Goal: Task Accomplishment & Management: Complete application form

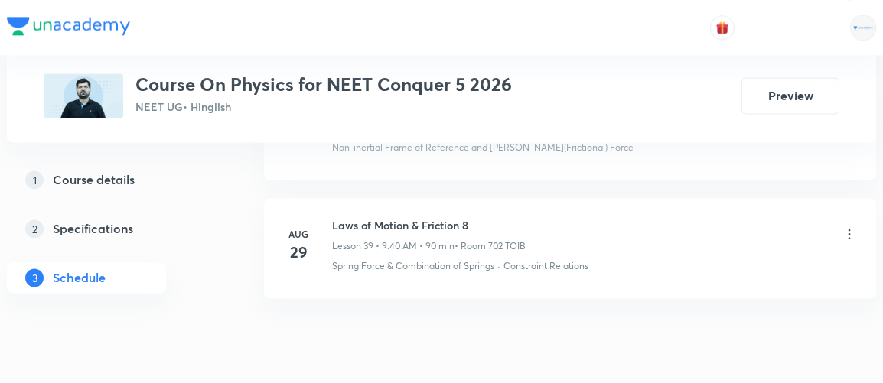
scroll to position [5447, 0]
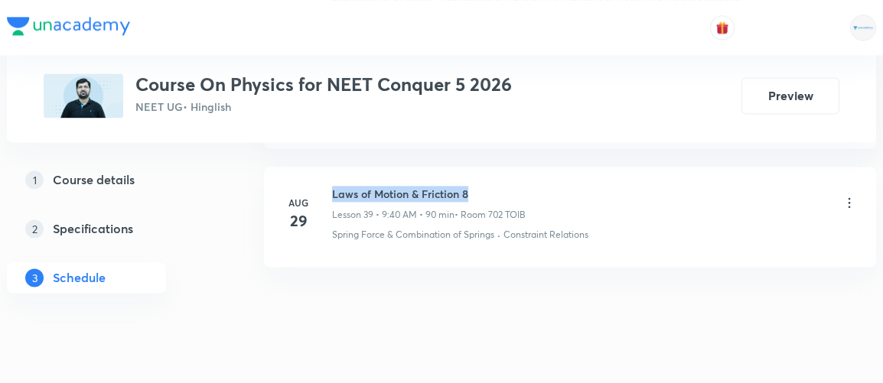
drag, startPoint x: 331, startPoint y: 163, endPoint x: 493, endPoint y: 160, distance: 161.5
click at [493, 186] on h6 "Laws of Motion & Friction 8" at bounding box center [429, 194] width 194 height 16
copy h6 "Laws of Motion & Friction 8"
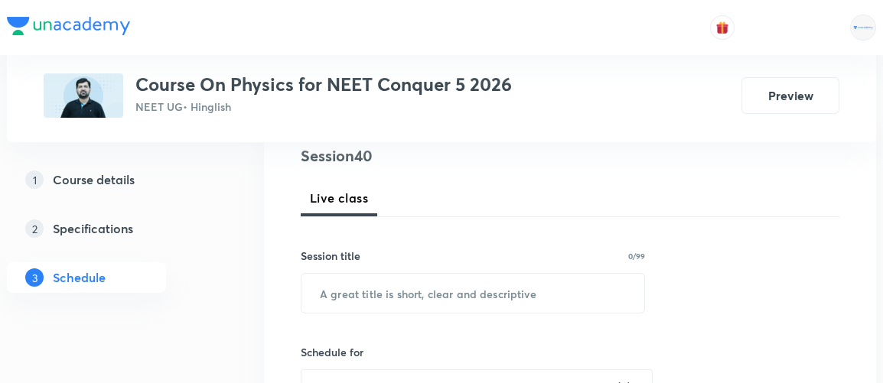
scroll to position [201, 0]
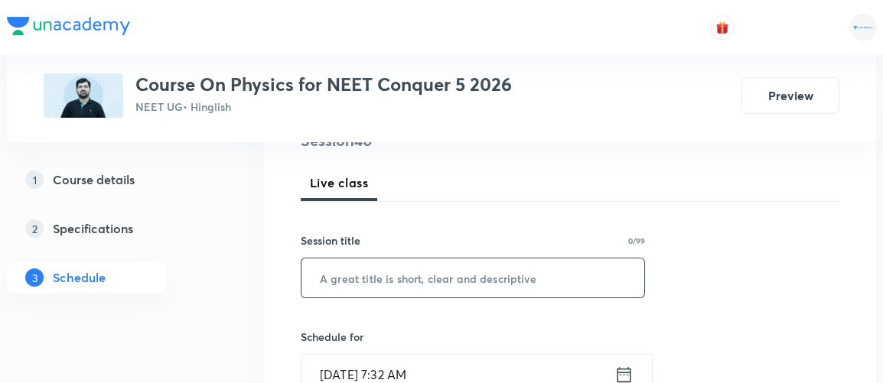
click at [390, 288] on input "text" at bounding box center [472, 278] width 343 height 39
paste input "Laws of Motion & Friction 8"
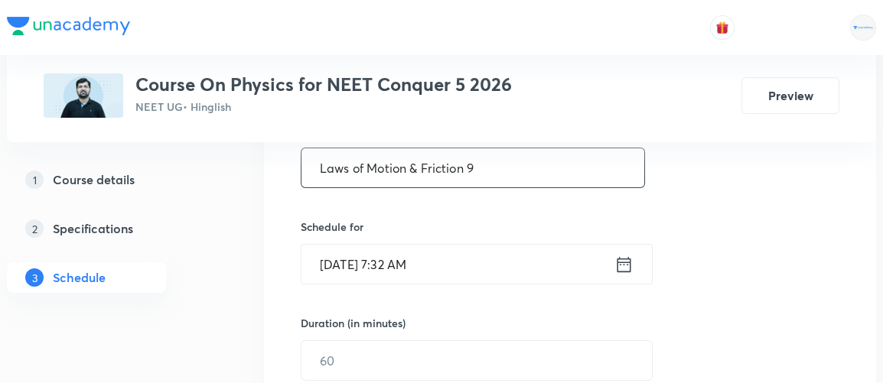
scroll to position [343, 0]
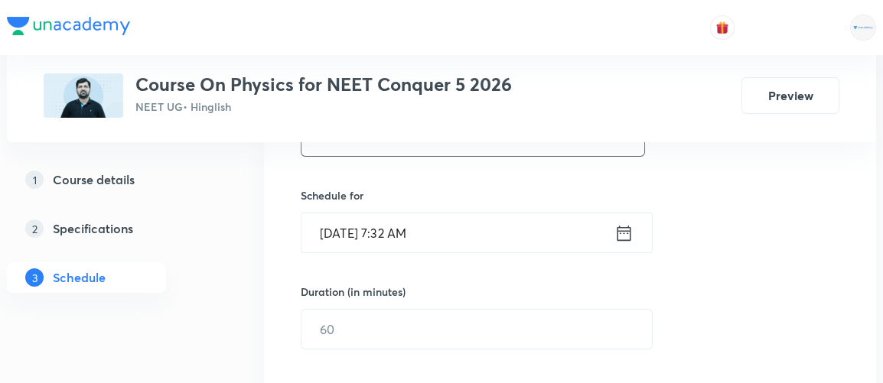
type input "Laws of Motion & Friction 9"
click at [622, 230] on icon at bounding box center [623, 233] width 19 height 21
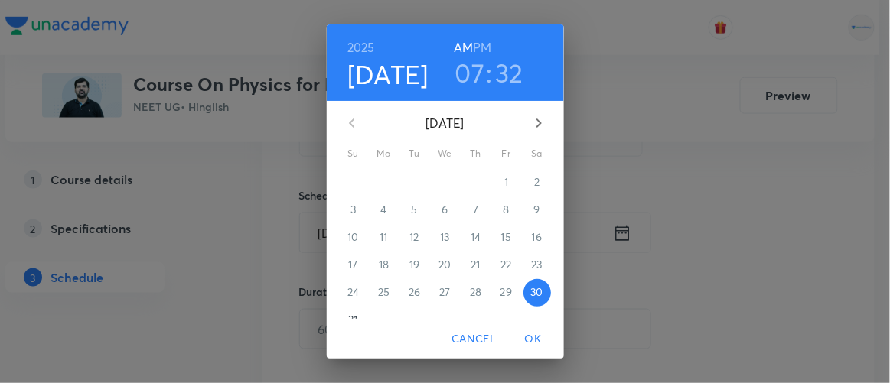
click at [465, 71] on h3 "07" at bounding box center [470, 73] width 30 height 32
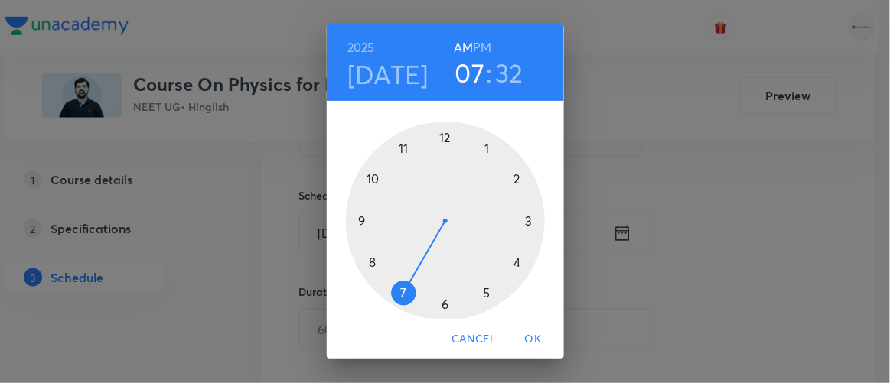
click at [356, 219] on div at bounding box center [445, 221] width 199 height 199
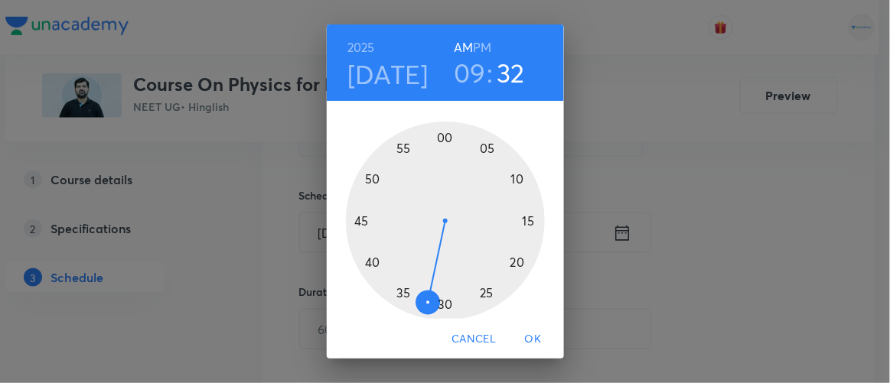
click at [363, 262] on div at bounding box center [445, 221] width 199 height 199
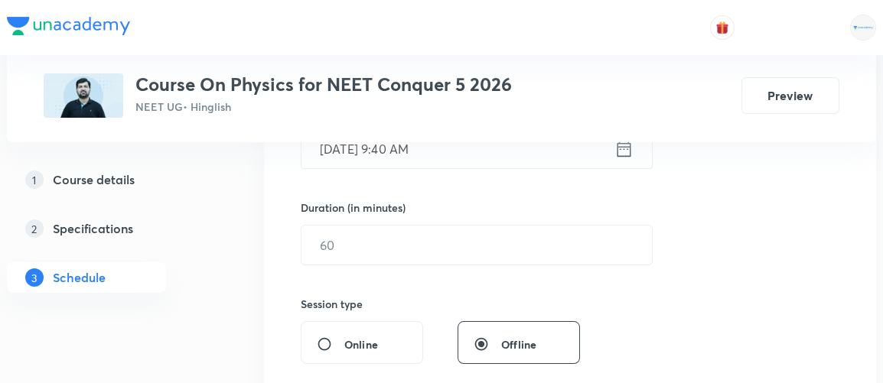
scroll to position [431, 0]
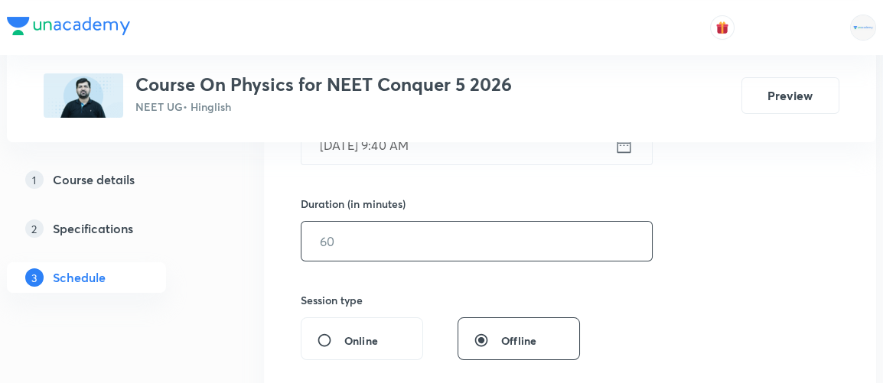
click at [350, 238] on input "text" at bounding box center [476, 241] width 350 height 39
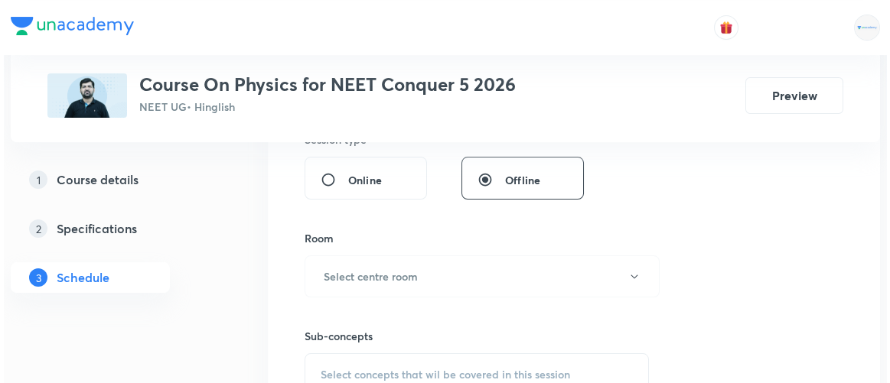
scroll to position [593, 0]
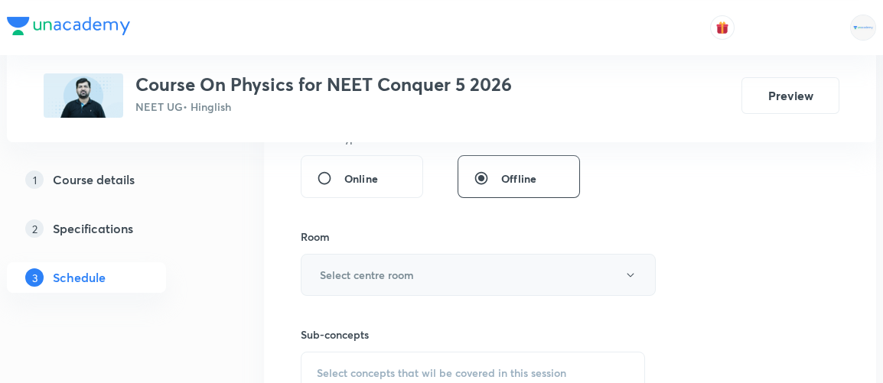
type input "90"
click at [370, 267] on h6 "Select centre room" at bounding box center [367, 275] width 94 height 16
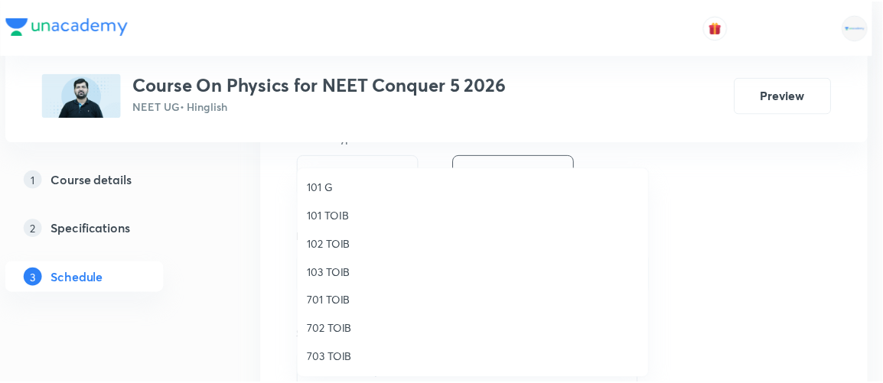
scroll to position [35, 0]
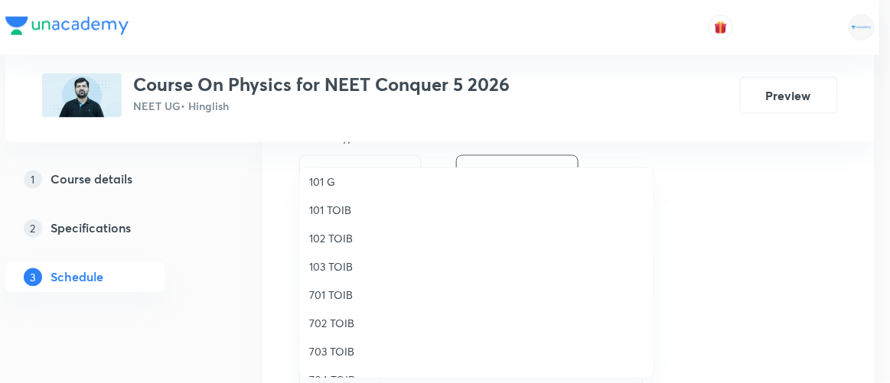
click at [331, 326] on span "702 TOIB" at bounding box center [476, 323] width 335 height 16
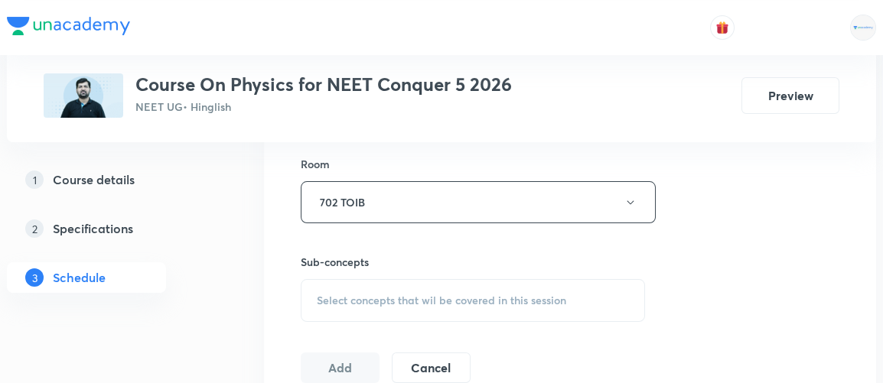
scroll to position [691, 0]
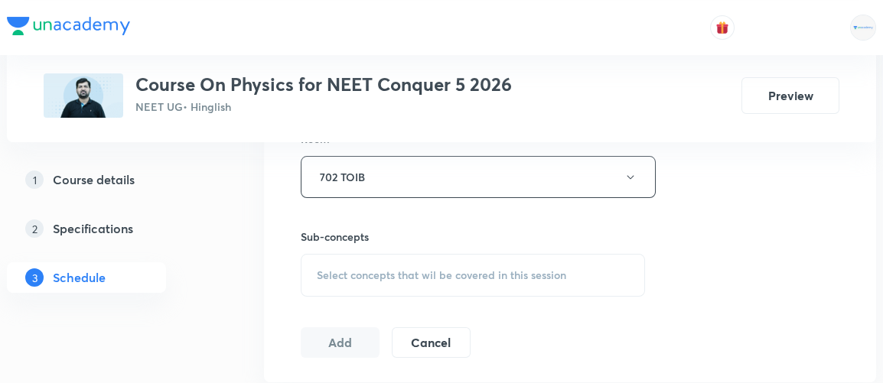
click at [480, 271] on span "Select concepts that wil be covered in this session" at bounding box center [441, 275] width 249 height 12
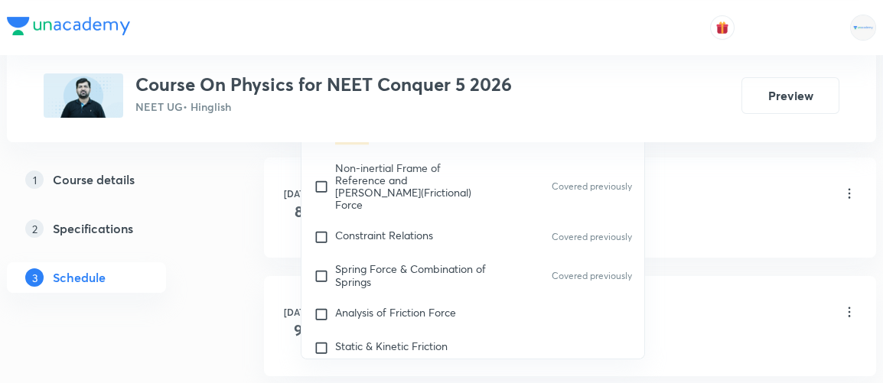
scroll to position [3365, 0]
type input "laws of motion"
click at [411, 304] on span "Analysis of Friction Force" at bounding box center [395, 311] width 121 height 15
checkbox input "true"
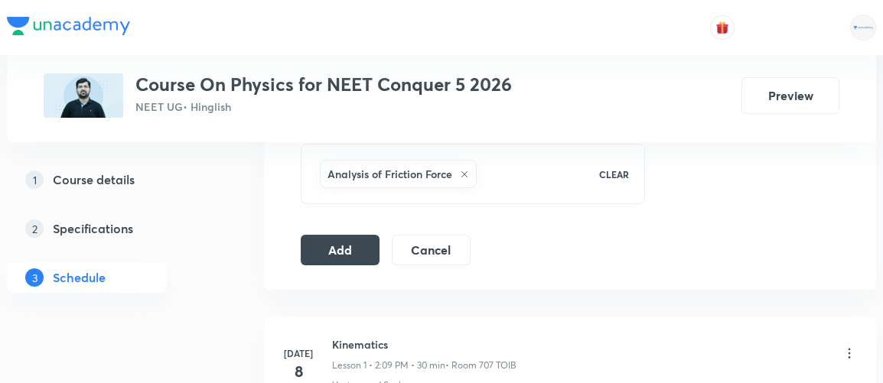
scroll to position [800, 0]
click at [344, 246] on button "Add" at bounding box center [340, 250] width 79 height 31
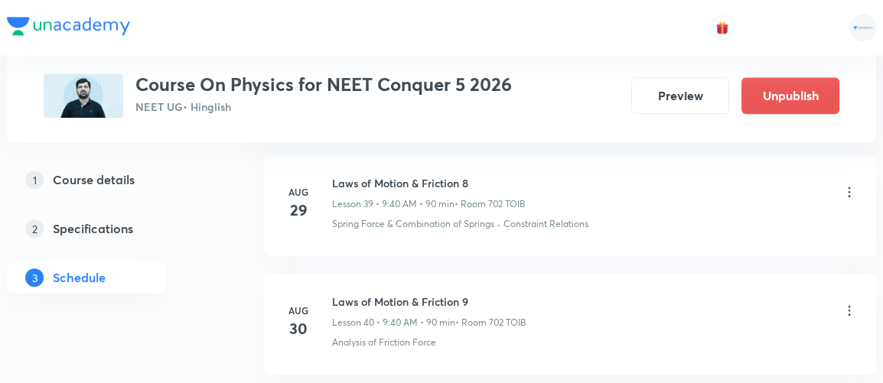
scroll to position [4865, 0]
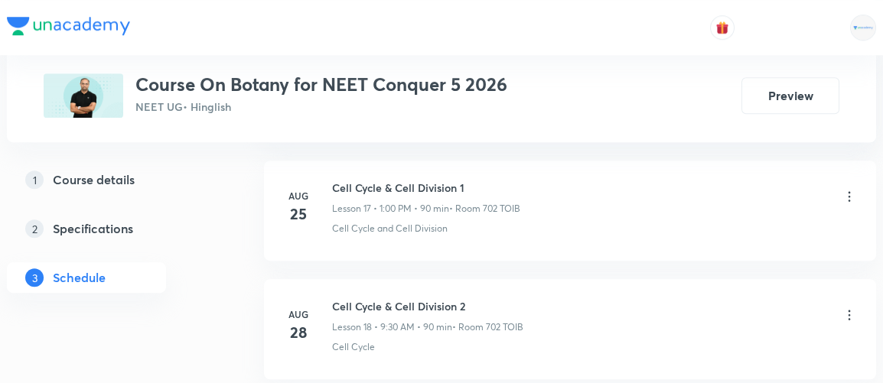
scroll to position [2966, 0]
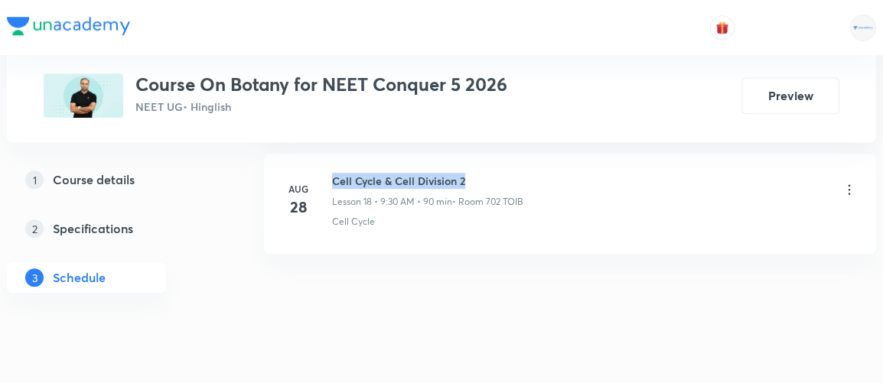
drag, startPoint x: 334, startPoint y: 164, endPoint x: 507, endPoint y: 168, distance: 173.7
click at [507, 173] on h6 "Cell Cycle & Cell Division 2" at bounding box center [427, 181] width 191 height 16
copy h6 "Cell Cycle & Cell Division 2"
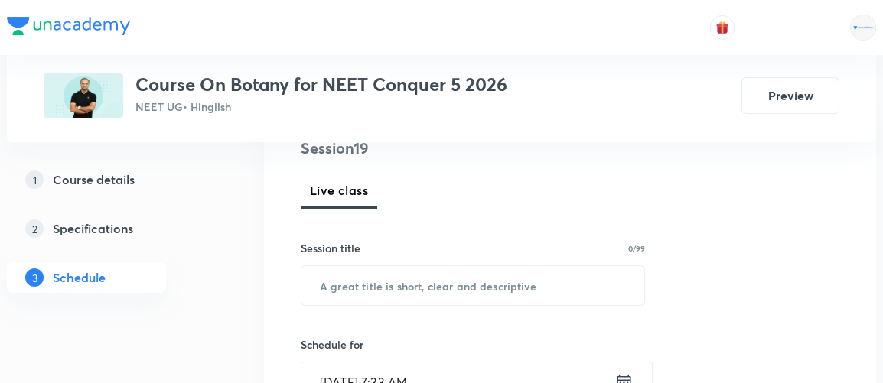
scroll to position [194, 0]
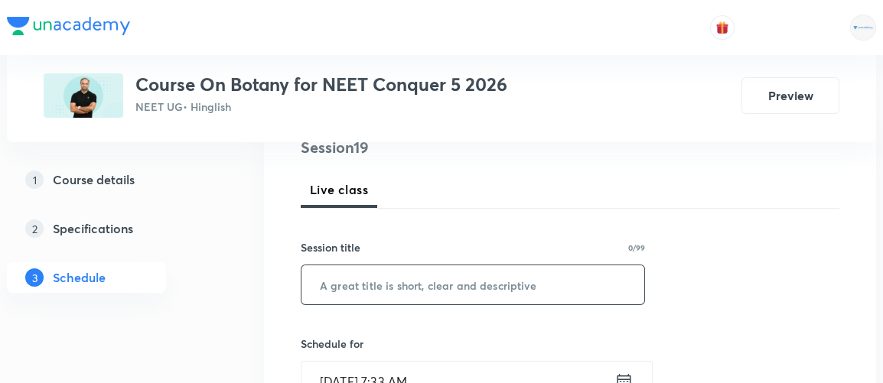
click at [492, 285] on input "text" at bounding box center [472, 284] width 343 height 39
paste input "Cell Cycle & Cell Division 2"
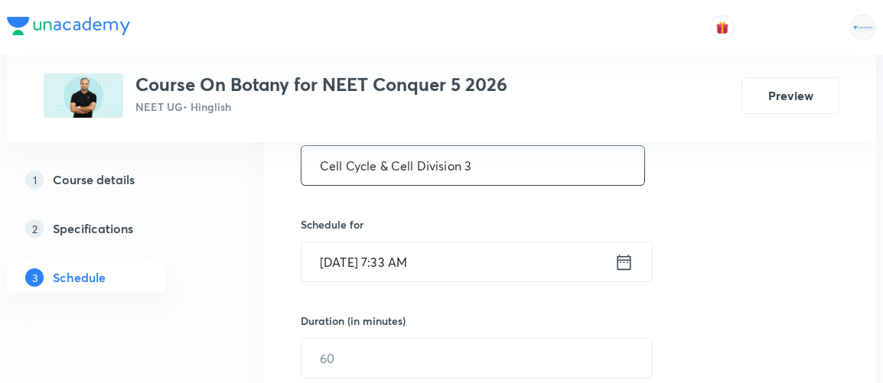
scroll to position [315, 0]
type input "Cell Cycle & Cell Division 3"
click at [627, 258] on icon at bounding box center [623, 260] width 19 height 21
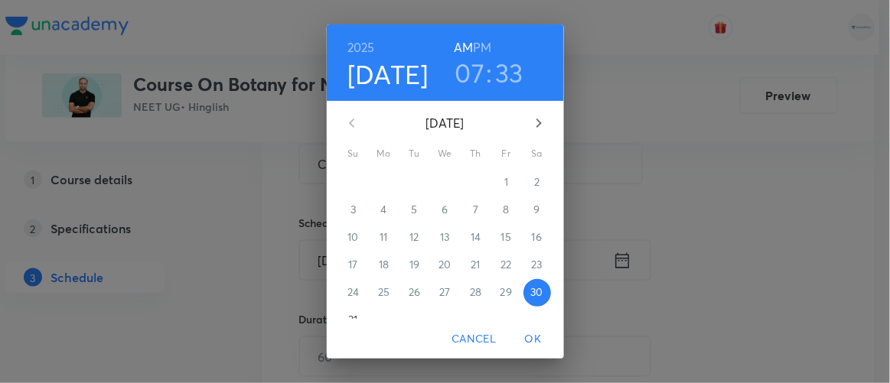
click at [469, 70] on h3 "07" at bounding box center [470, 73] width 30 height 32
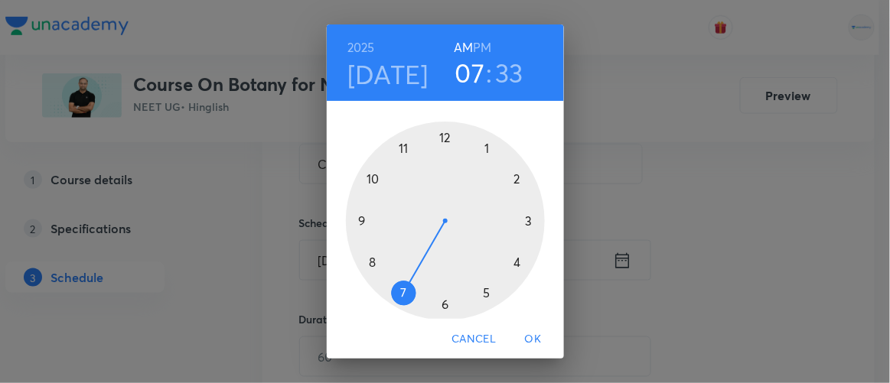
click at [398, 144] on div at bounding box center [445, 221] width 199 height 199
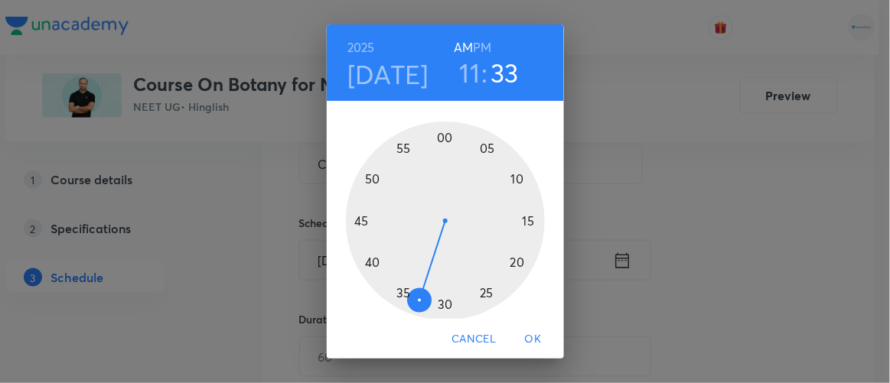
click at [510, 262] on div at bounding box center [445, 221] width 199 height 199
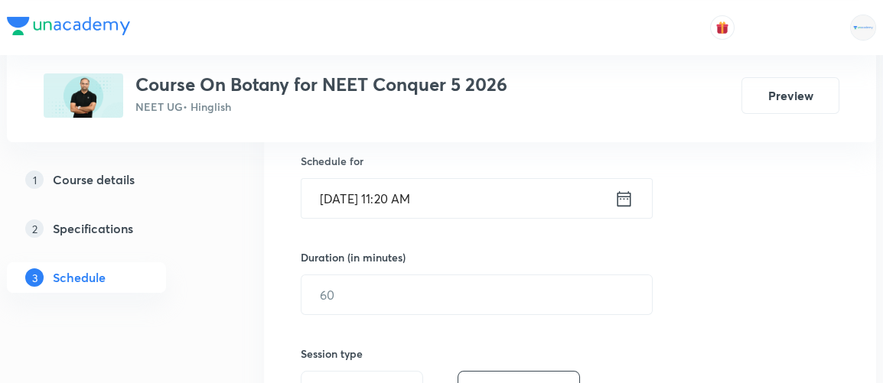
scroll to position [379, 0]
click at [415, 304] on input "text" at bounding box center [476, 293] width 350 height 39
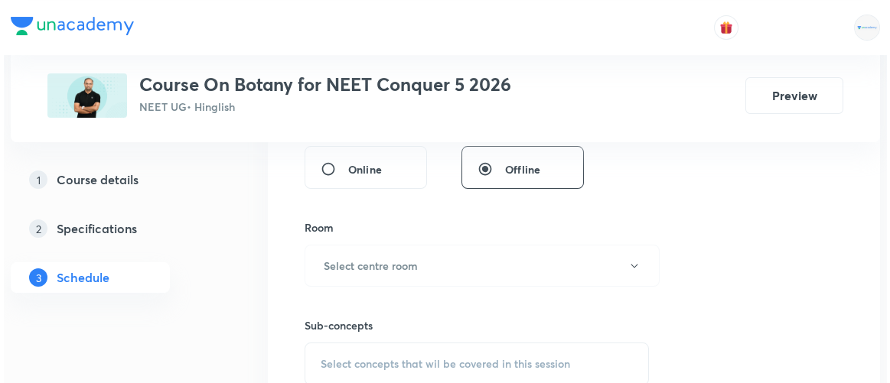
scroll to position [607, 0]
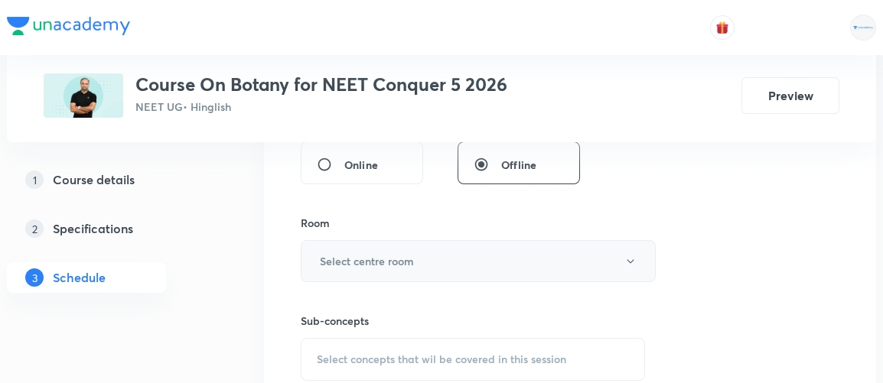
type input "90"
click at [372, 260] on h6 "Select centre room" at bounding box center [367, 261] width 94 height 16
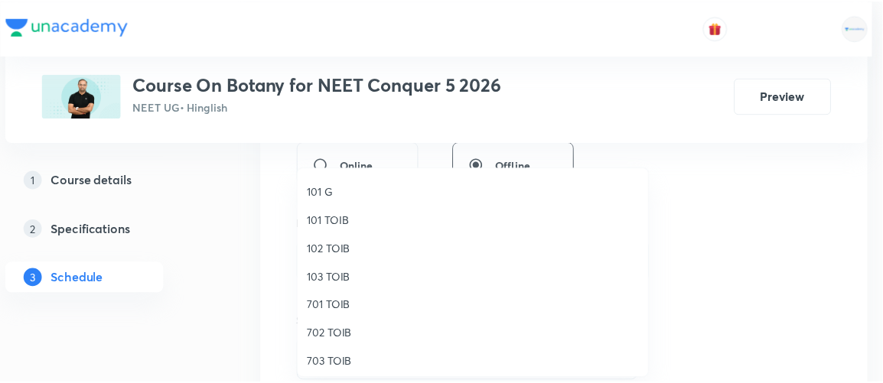
scroll to position [28, 0]
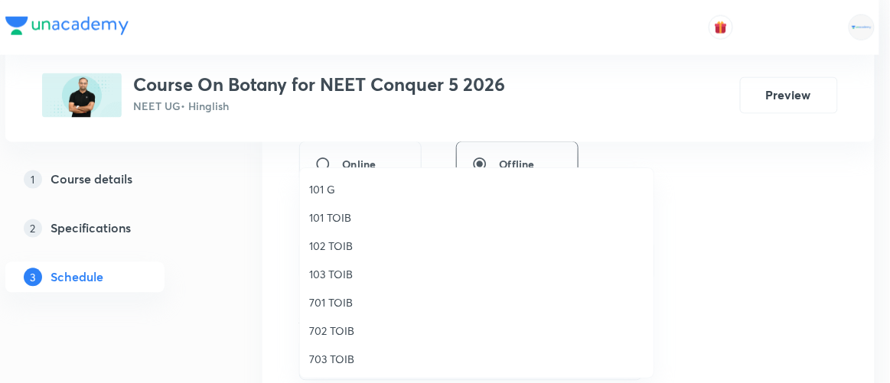
click at [326, 332] on span "702 TOIB" at bounding box center [476, 331] width 335 height 16
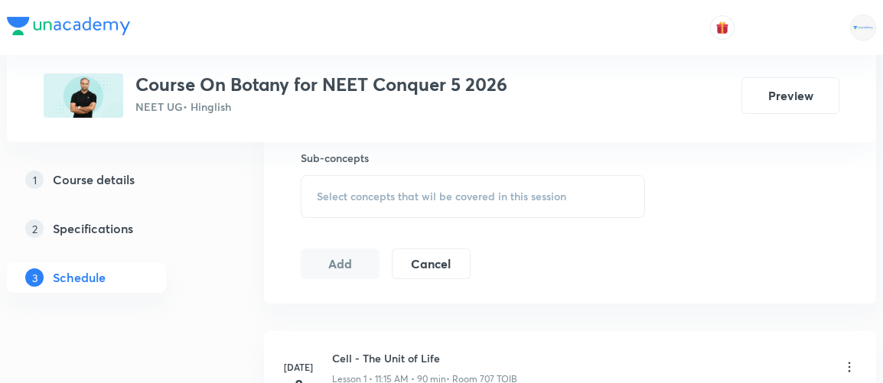
scroll to position [770, 0]
click at [448, 197] on span "Select concepts that wil be covered in this session" at bounding box center [441, 196] width 249 height 12
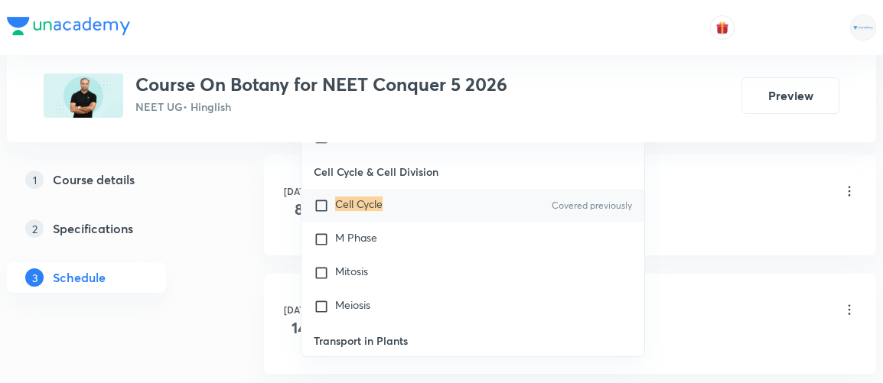
scroll to position [1299, 0]
type input "cell cycle"
click at [349, 233] on span "M Phase" at bounding box center [356, 237] width 42 height 15
checkbox input "true"
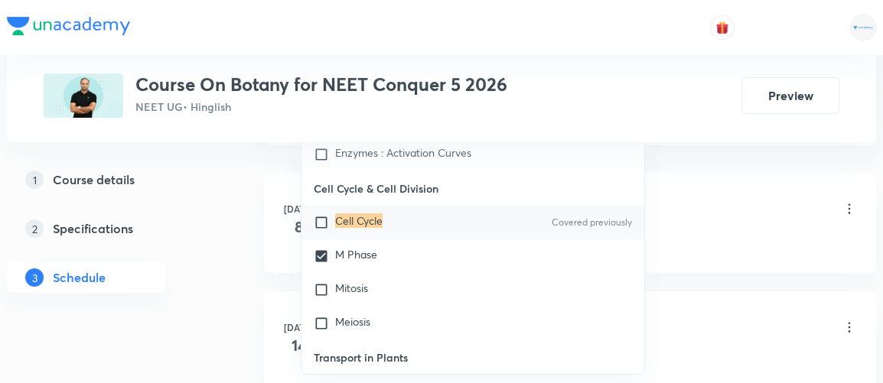
click at [169, 269] on div "1 Course details 2 Specifications 3 Schedule" at bounding box center [111, 237] width 208 height 147
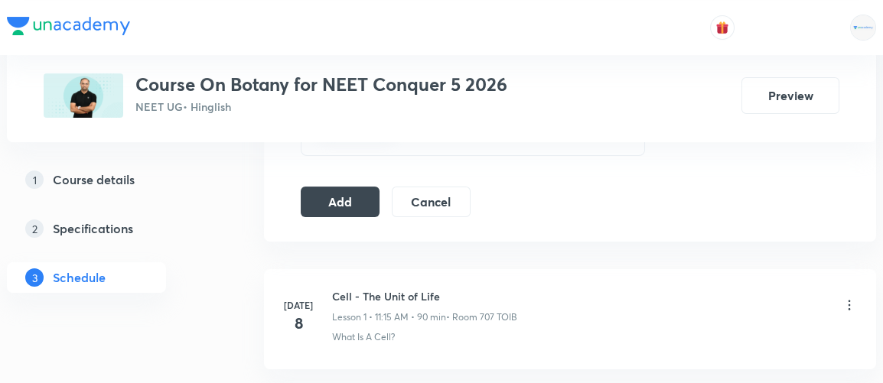
scroll to position [848, 0]
click at [350, 207] on button "Add" at bounding box center [340, 201] width 79 height 31
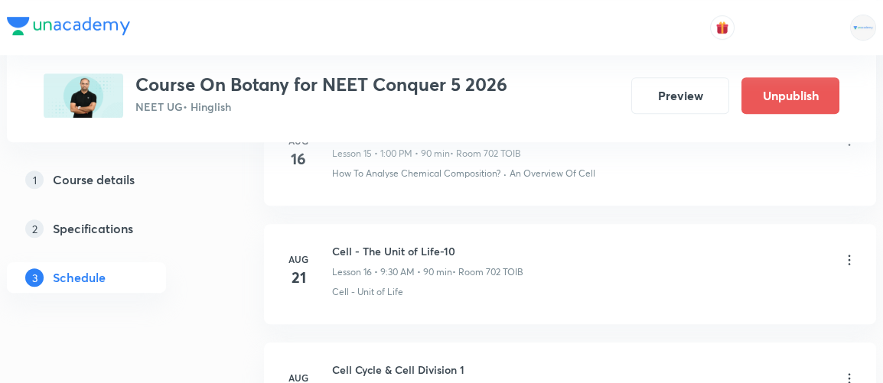
scroll to position [2384, 0]
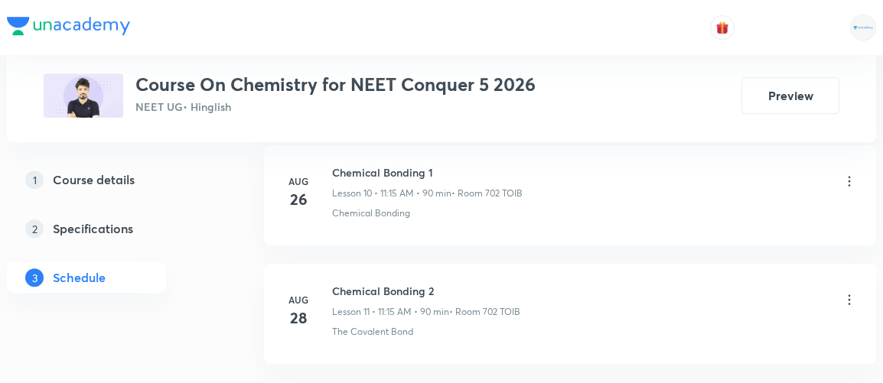
scroll to position [2256, 0]
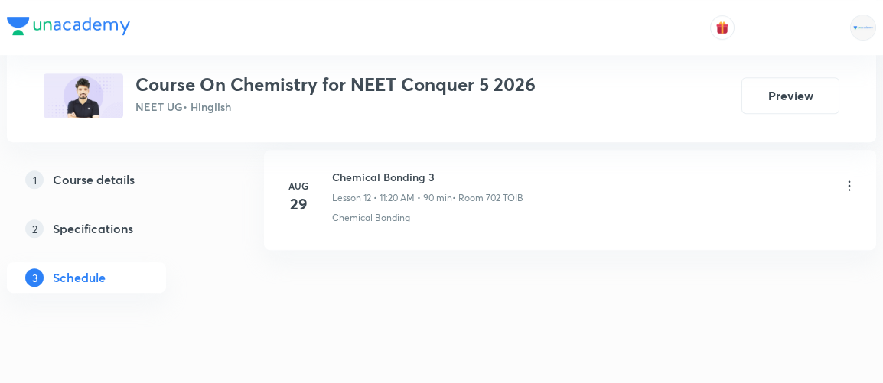
click at [334, 169] on h6 "Chemical Bonding 3" at bounding box center [427, 177] width 191 height 16
drag, startPoint x: 334, startPoint y: 168, endPoint x: 447, endPoint y: 163, distance: 113.3
click at [447, 169] on h6 "Chemical Bonding 3" at bounding box center [427, 177] width 191 height 16
copy h6 "Chemical Bonding 3"
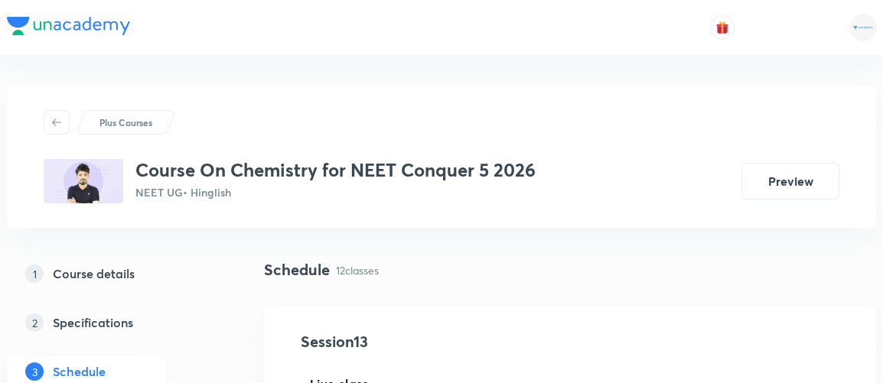
scroll to position [226, 0]
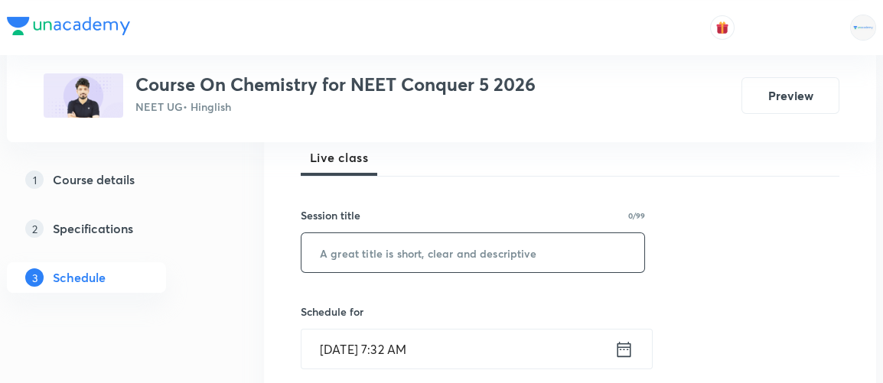
click at [422, 267] on input "text" at bounding box center [472, 252] width 343 height 39
paste input "Chemical Bonding 3"
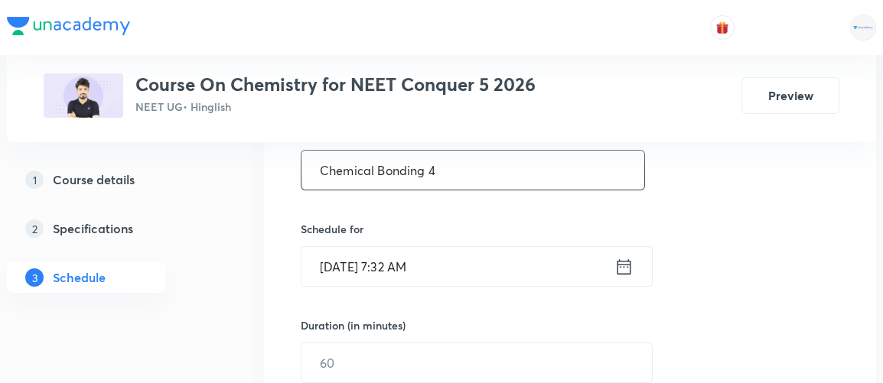
scroll to position [311, 0]
type input "Chemical Bonding 4"
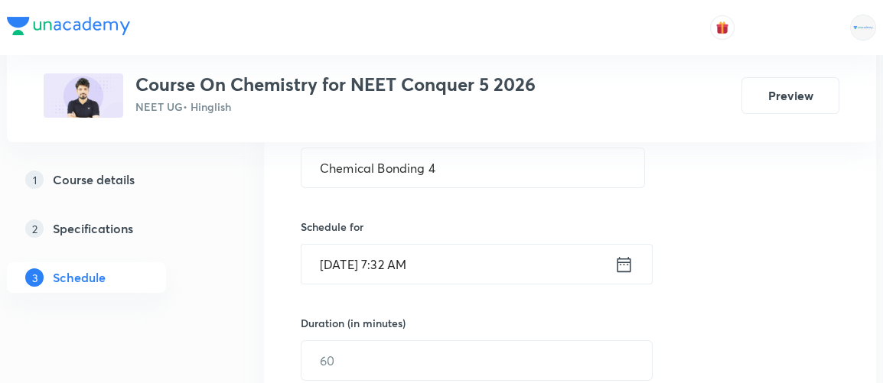
click at [622, 258] on icon at bounding box center [623, 264] width 19 height 21
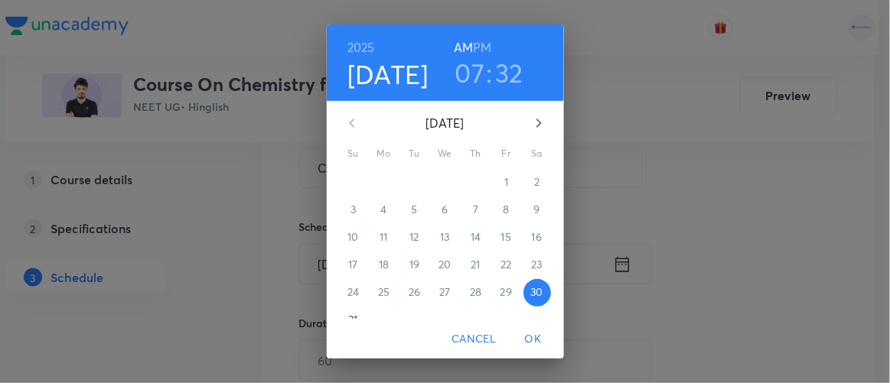
click at [477, 52] on h6 "PM" at bounding box center [482, 47] width 18 height 21
click at [470, 70] on h3 "07" at bounding box center [470, 73] width 30 height 32
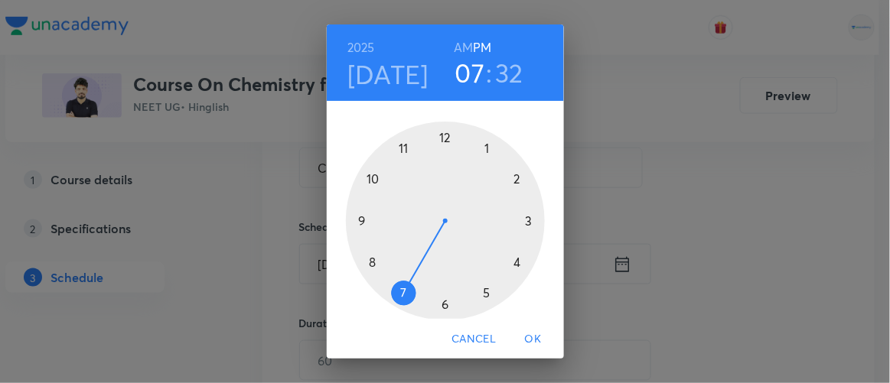
click at [482, 146] on div at bounding box center [445, 221] width 199 height 199
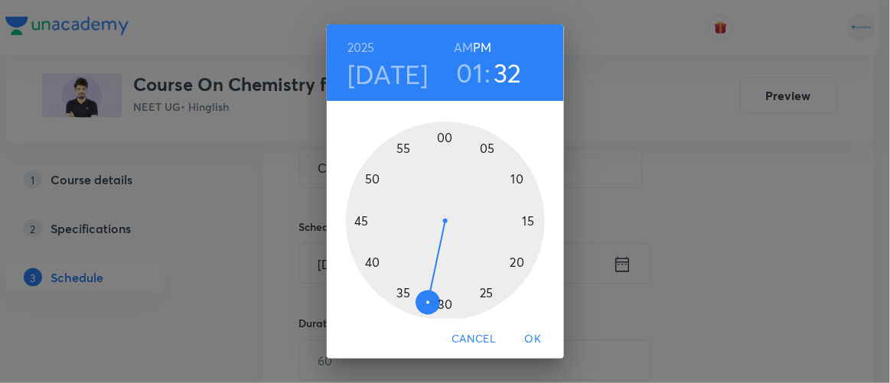
click at [438, 138] on div at bounding box center [445, 221] width 199 height 199
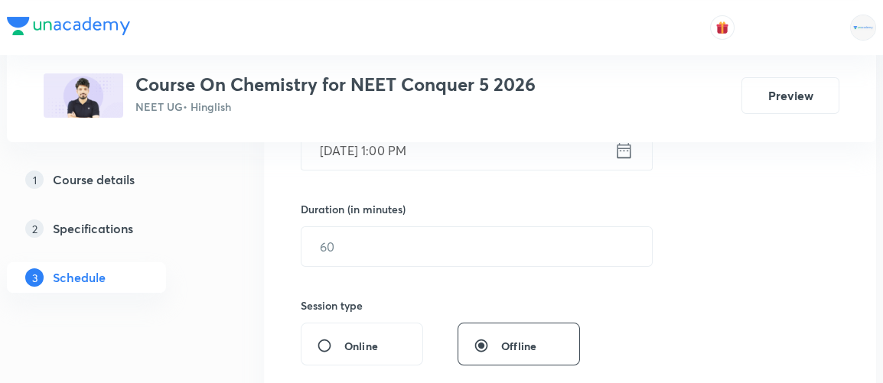
scroll to position [427, 0]
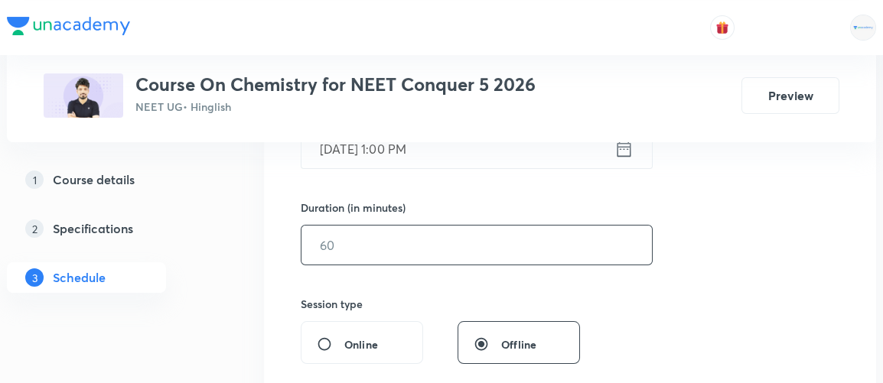
click at [389, 252] on input "text" at bounding box center [476, 245] width 350 height 39
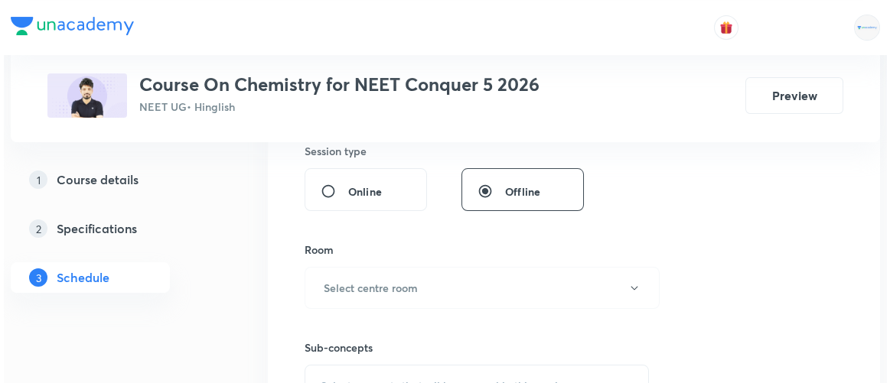
scroll to position [585, 0]
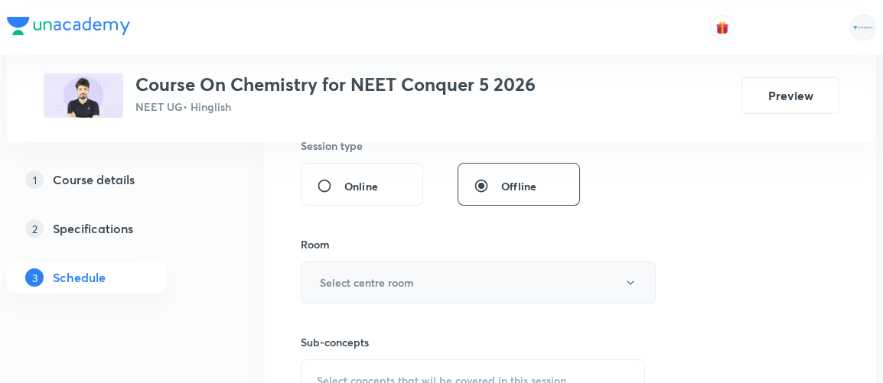
type input "90"
click at [383, 280] on h6 "Select centre room" at bounding box center [367, 283] width 94 height 16
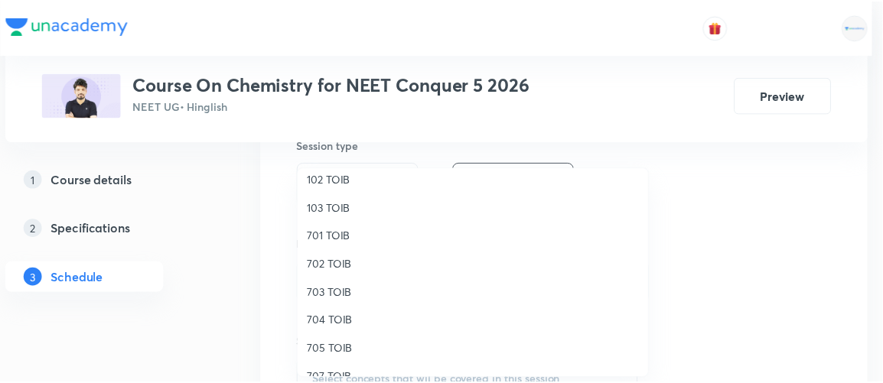
scroll to position [96, 0]
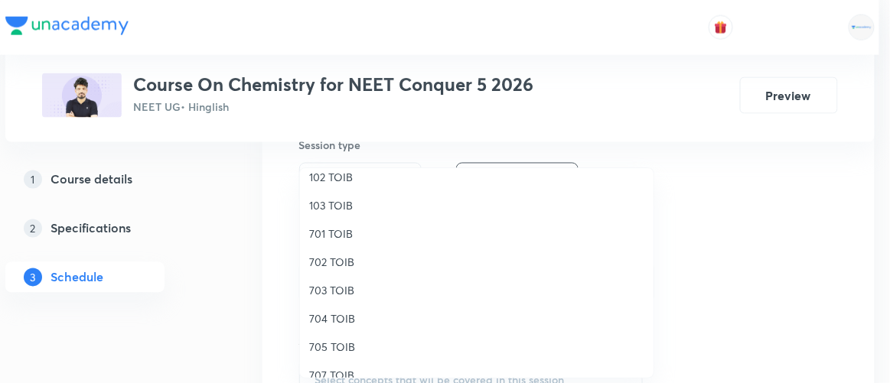
click at [324, 262] on span "702 TOIB" at bounding box center [476, 262] width 335 height 16
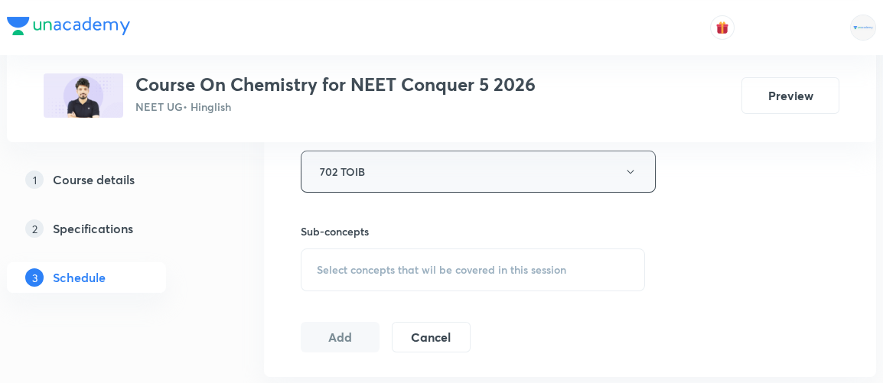
scroll to position [705, 0]
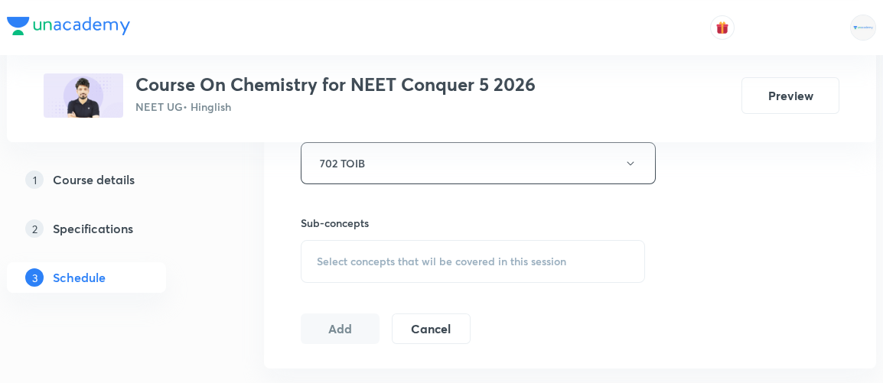
click at [462, 256] on span "Select concepts that wil be covered in this session" at bounding box center [441, 262] width 249 height 12
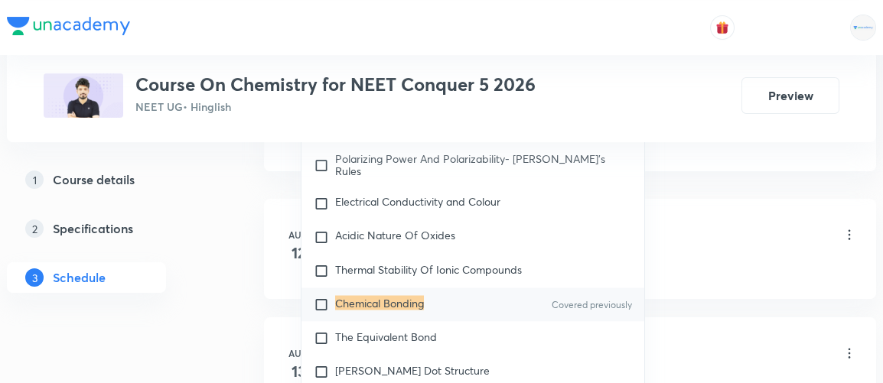
scroll to position [7160, 0]
type input "chemical bonding"
click at [458, 272] on span "Thermal Stability Of Ionic Compounds" at bounding box center [428, 269] width 187 height 15
checkbox input "true"
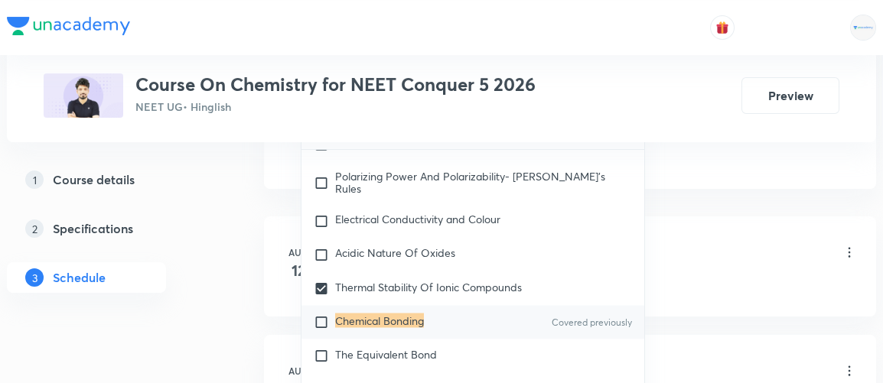
click at [210, 304] on div "1 Course details 2 Specifications 3 Schedule" at bounding box center [111, 237] width 208 height 147
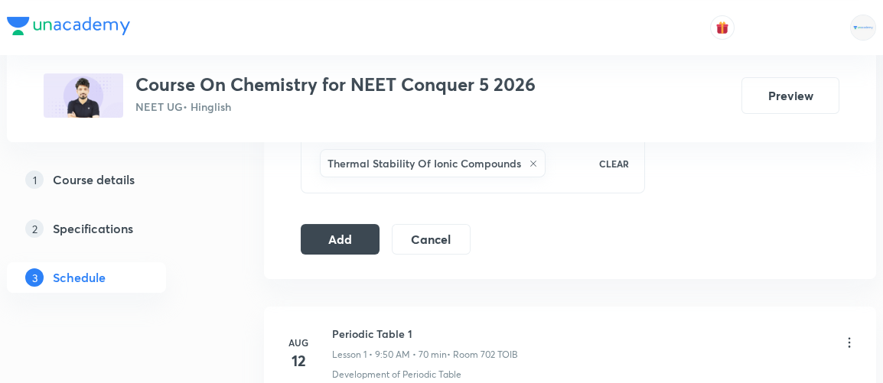
scroll to position [810, 0]
click at [347, 243] on button "Add" at bounding box center [340, 239] width 79 height 31
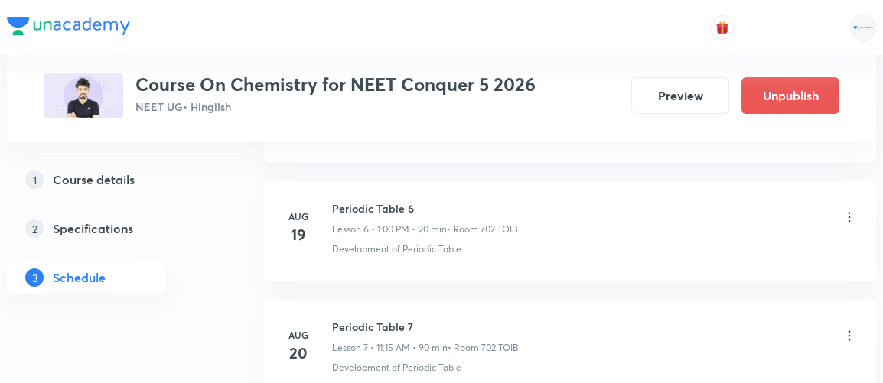
scroll to position [1674, 0]
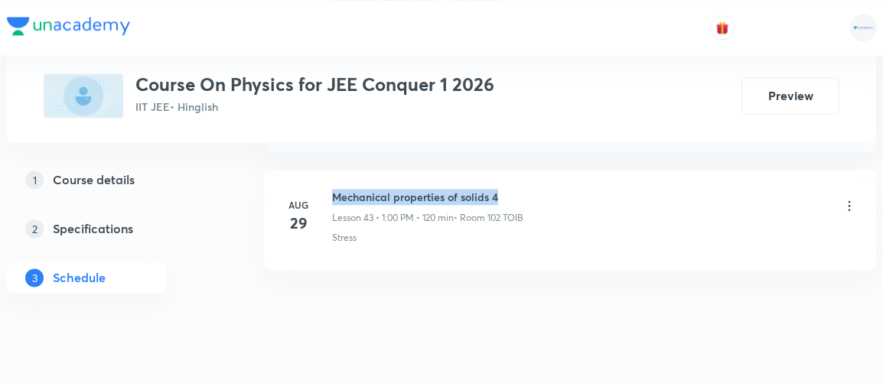
drag, startPoint x: 333, startPoint y: 168, endPoint x: 533, endPoint y: 165, distance: 200.5
click at [533, 189] on div "Mechanical properties of solids 4 Lesson 43 • 1:00 PM • 120 min • Room 102 TOIB" at bounding box center [594, 207] width 525 height 36
copy h6 "Mechanical properties of solids 4"
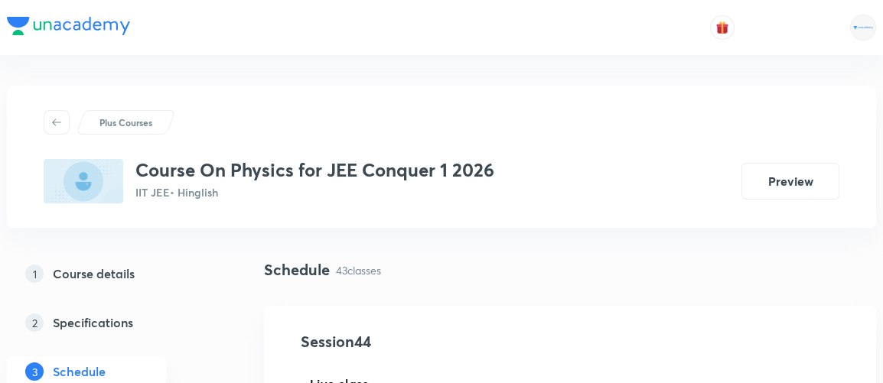
scroll to position [186, 0]
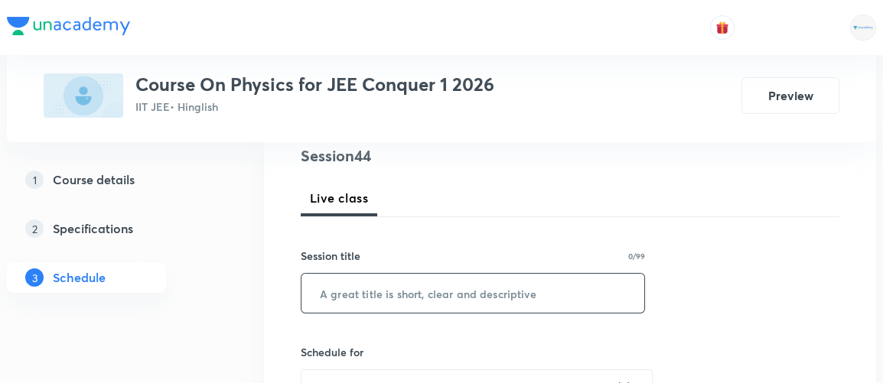
click at [392, 295] on input "text" at bounding box center [472, 293] width 343 height 39
paste input "Mechanical properties of solids 4"
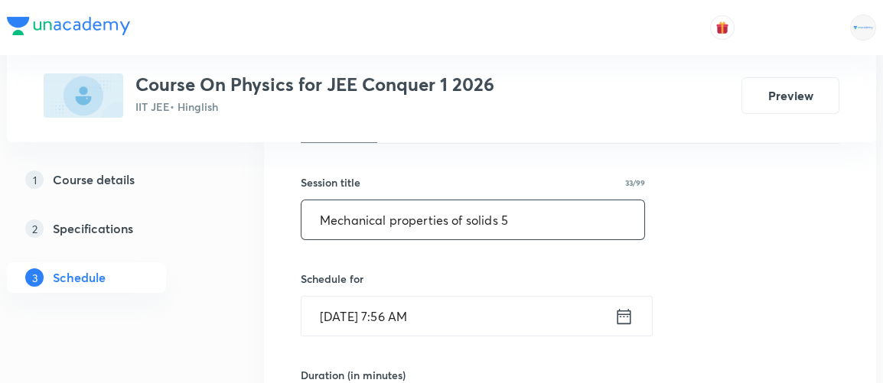
scroll to position [293, 0]
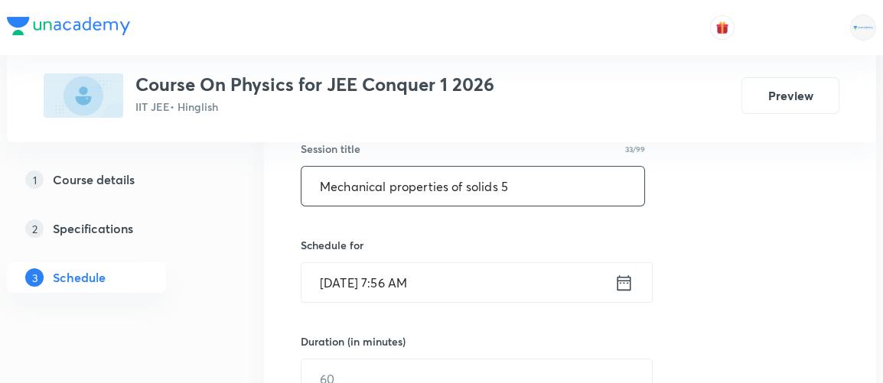
type input "Mechanical properties of solids 5"
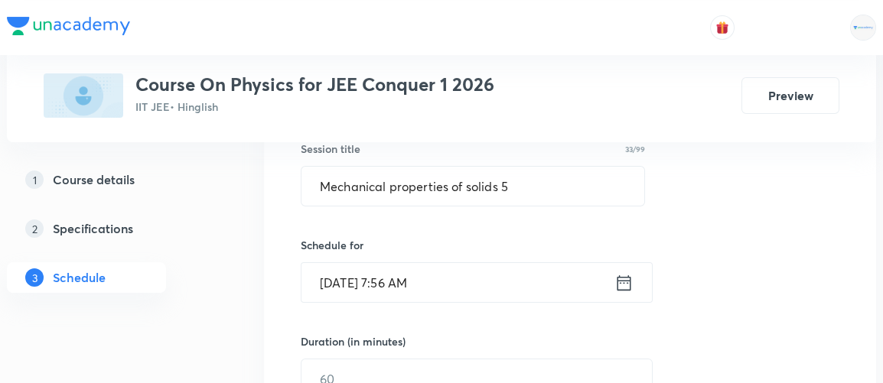
click at [622, 285] on icon at bounding box center [623, 282] width 19 height 21
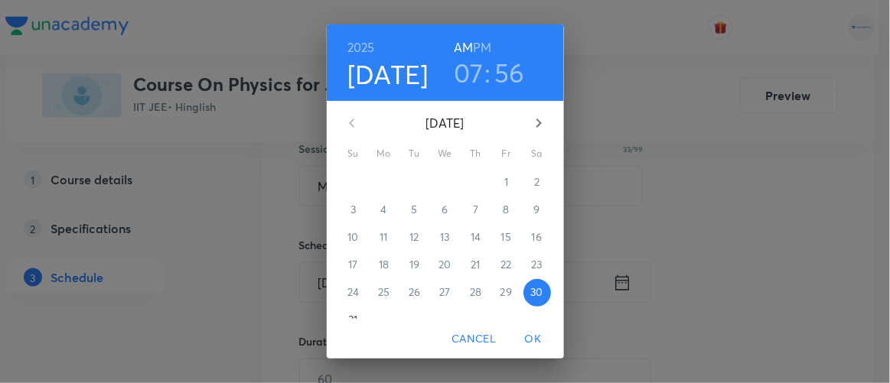
click at [460, 70] on h3 "07" at bounding box center [469, 73] width 30 height 32
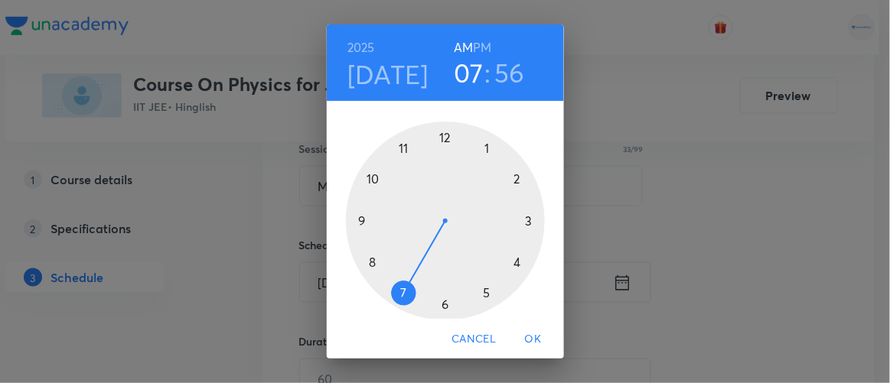
click at [357, 218] on div at bounding box center [445, 221] width 199 height 199
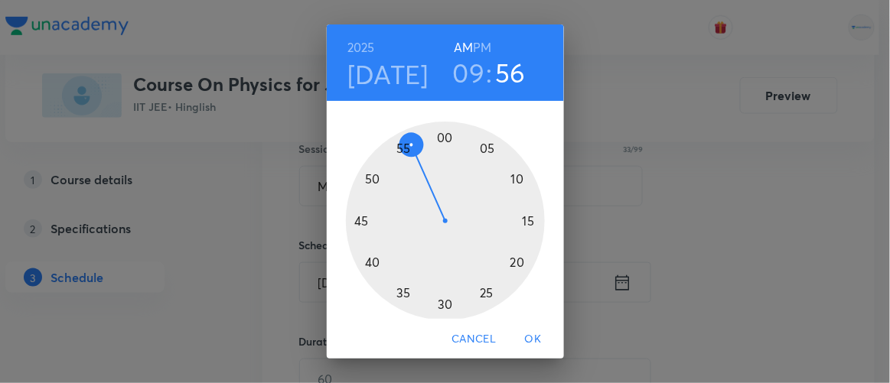
click at [438, 305] on div at bounding box center [445, 221] width 199 height 199
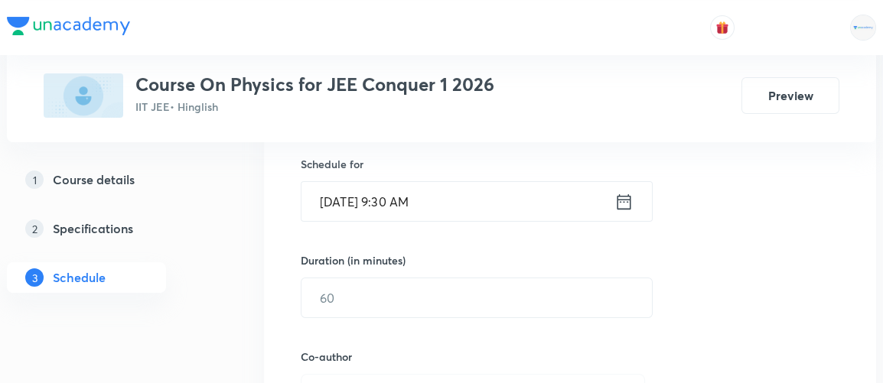
scroll to position [377, 0]
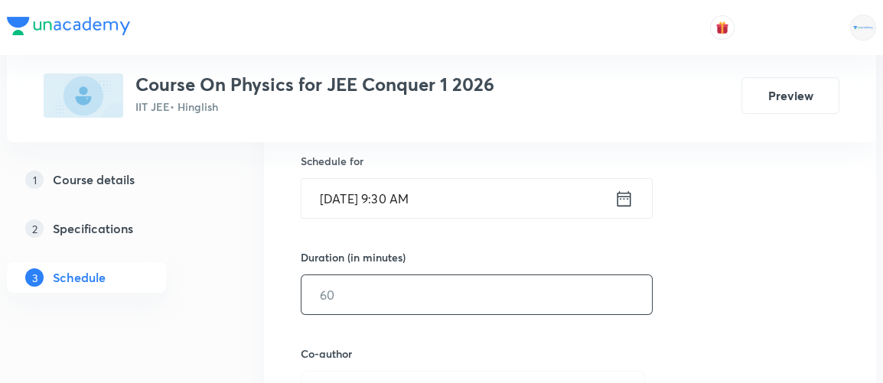
click at [370, 290] on input "text" at bounding box center [476, 294] width 350 height 39
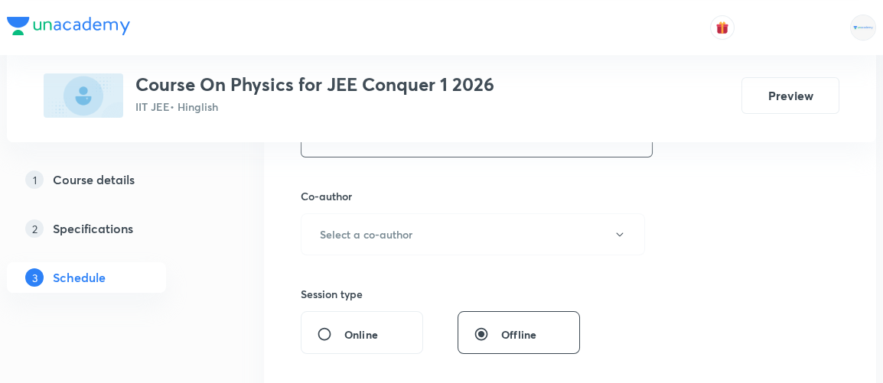
scroll to position [540, 0]
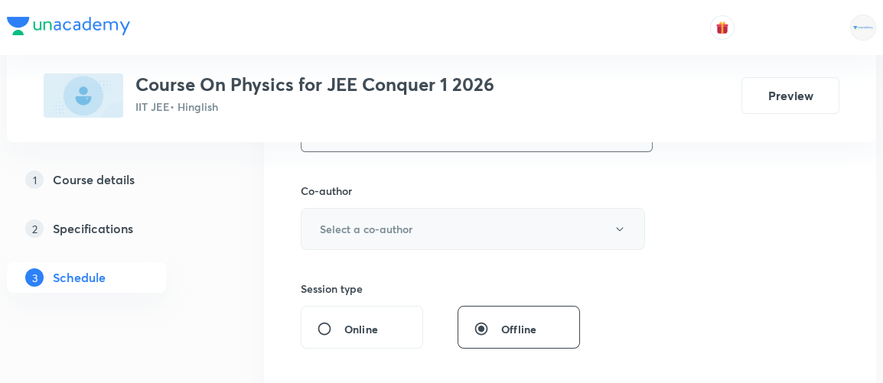
type input "65"
click at [390, 222] on h6 "Select a co-author" at bounding box center [366, 229] width 93 height 16
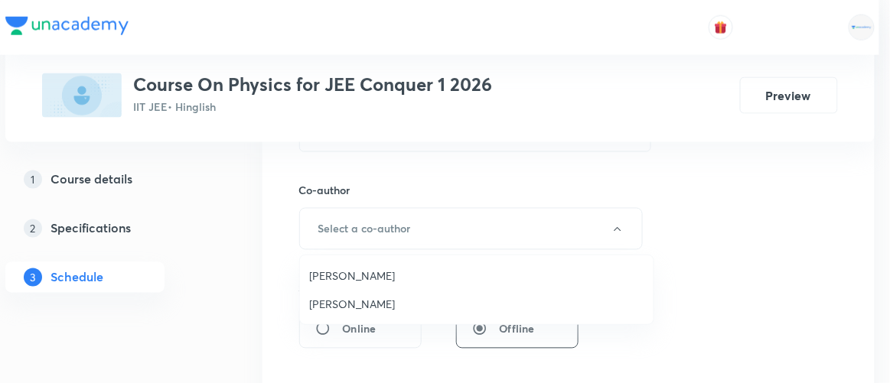
click at [370, 272] on span "[PERSON_NAME]" at bounding box center [476, 276] width 335 height 16
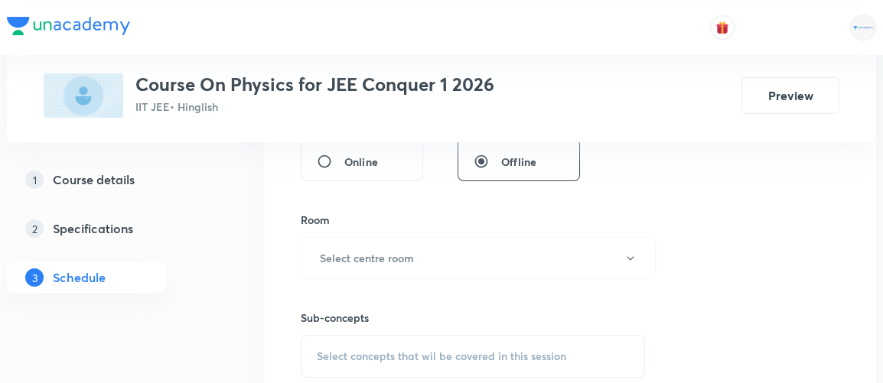
scroll to position [711, 0]
click at [377, 252] on h6 "Select centre room" at bounding box center [367, 255] width 94 height 16
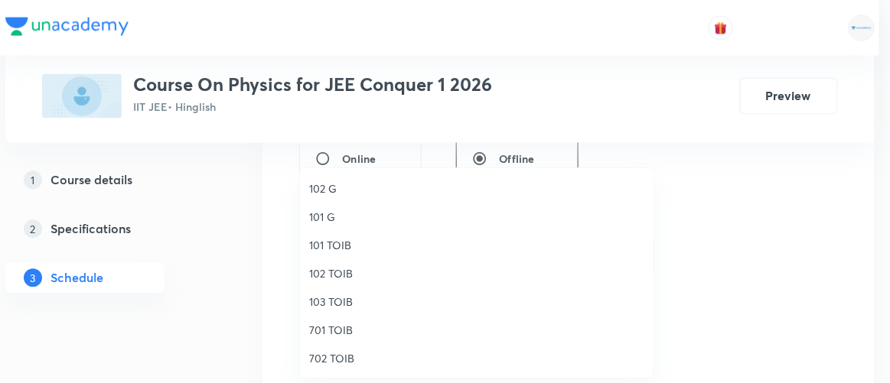
click at [335, 272] on span "102 TOIB" at bounding box center [476, 273] width 335 height 16
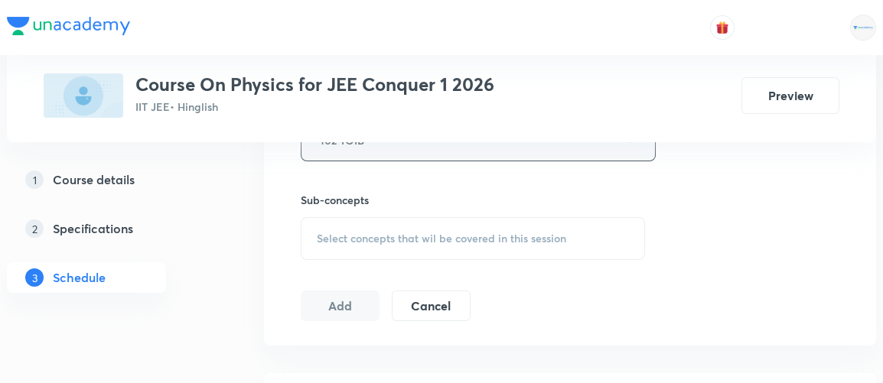
scroll to position [830, 0]
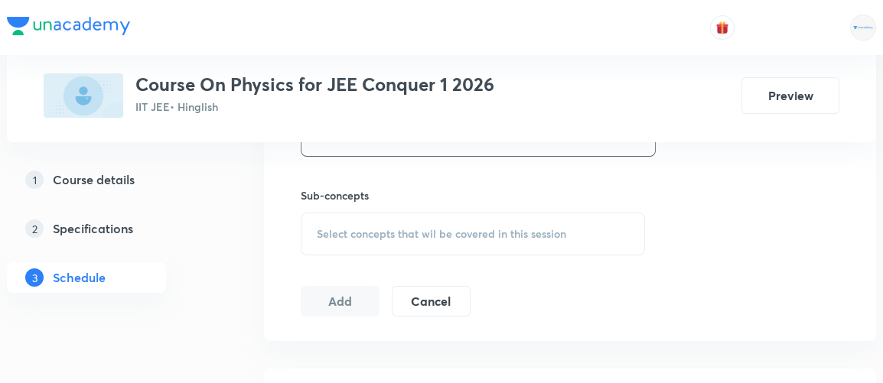
click at [405, 233] on span "Select concepts that wil be covered in this session" at bounding box center [441, 234] width 249 height 12
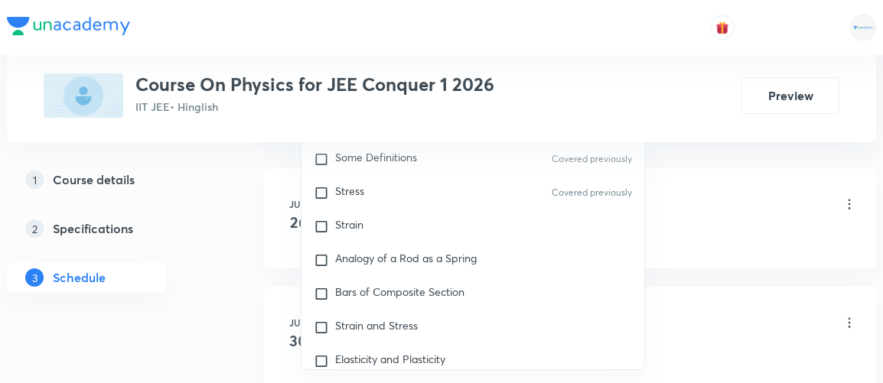
scroll to position [6121, 0]
type input "solid"
click at [352, 217] on p "Strain" at bounding box center [349, 224] width 28 height 15
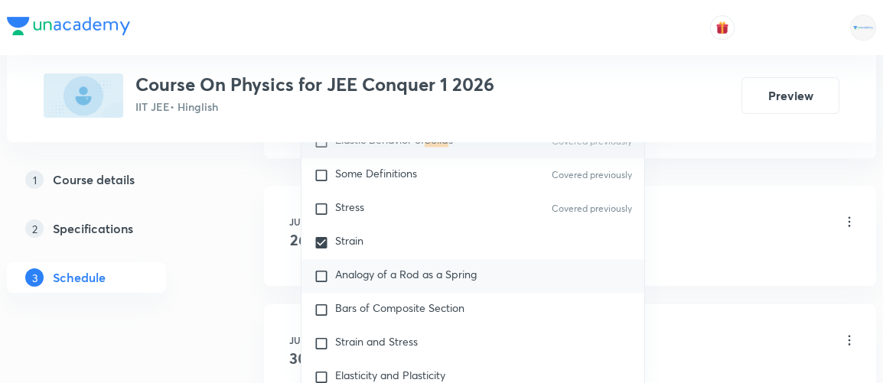
click at [357, 267] on span "Analogy of a Rod as a Spring" at bounding box center [406, 274] width 142 height 15
checkbox input "true"
click at [209, 269] on div "1 Course details 2 Specifications 3 Schedule" at bounding box center [111, 237] width 208 height 147
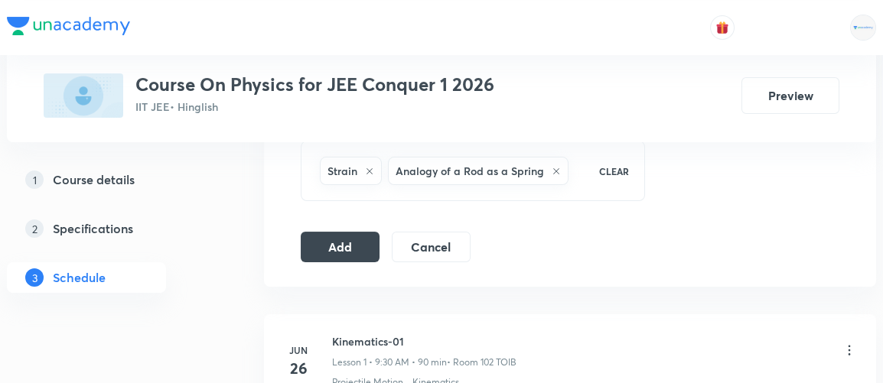
scroll to position [897, 0]
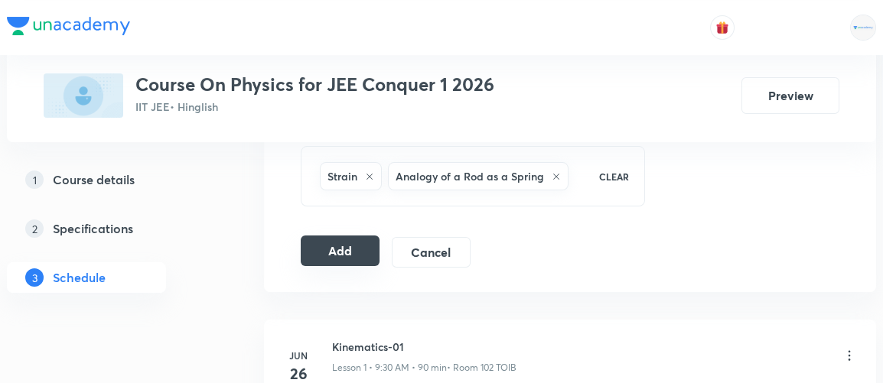
click at [350, 246] on button "Add" at bounding box center [340, 251] width 79 height 31
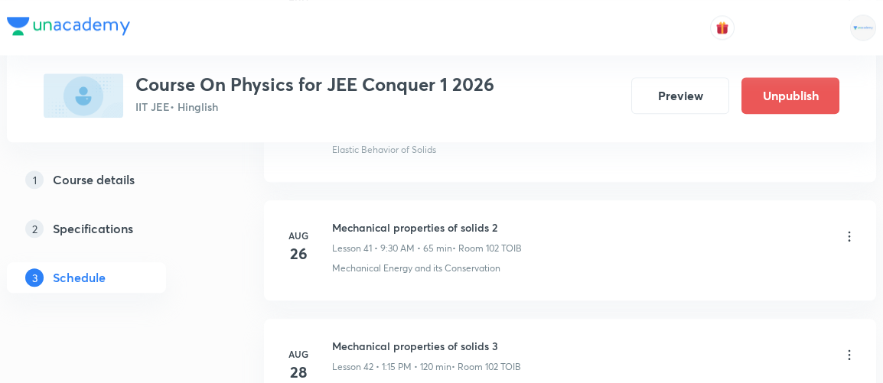
scroll to position [5336, 0]
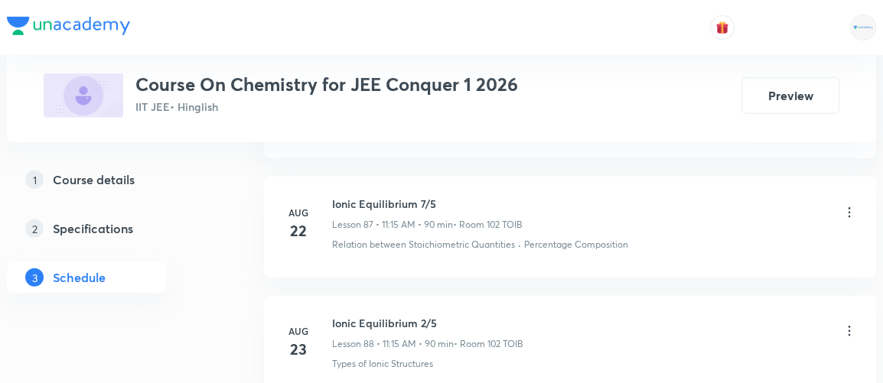
scroll to position [11716, 0]
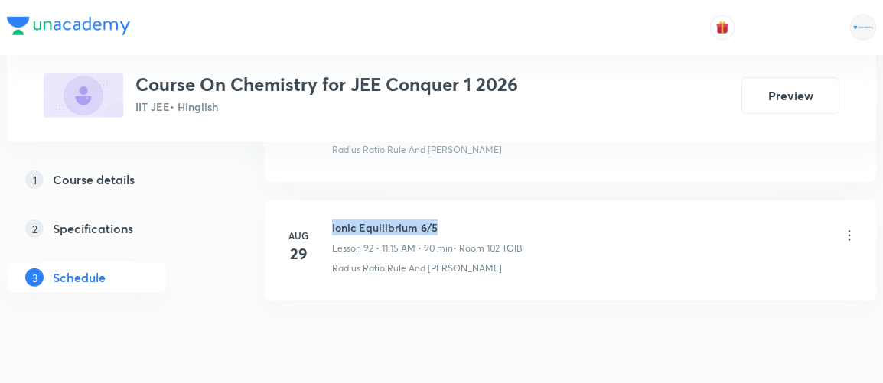
drag, startPoint x: 331, startPoint y: 167, endPoint x: 442, endPoint y: 159, distance: 111.2
click at [442, 220] on h6 "Ionic Equilibrium 6/5" at bounding box center [427, 228] width 191 height 16
copy h6 "Ionic Equilibrium 6/5"
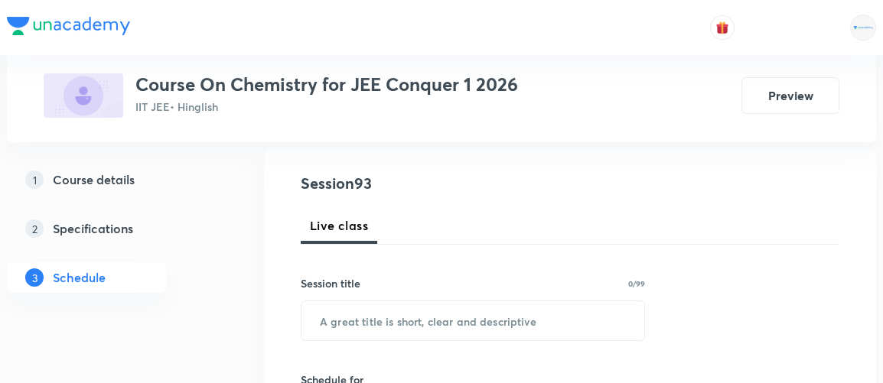
scroll to position [161, 0]
click at [364, 321] on input "text" at bounding box center [472, 318] width 343 height 39
paste input "Ionic Equilibrium 6/5"
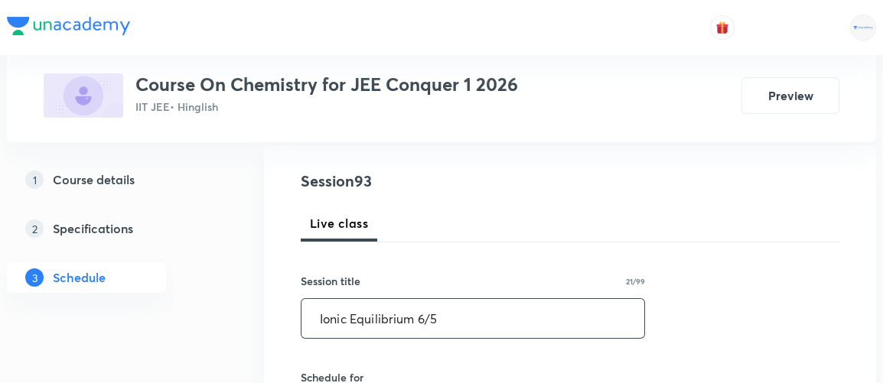
click at [425, 317] on input "Ionic Equilibrium 6/5" at bounding box center [472, 318] width 343 height 39
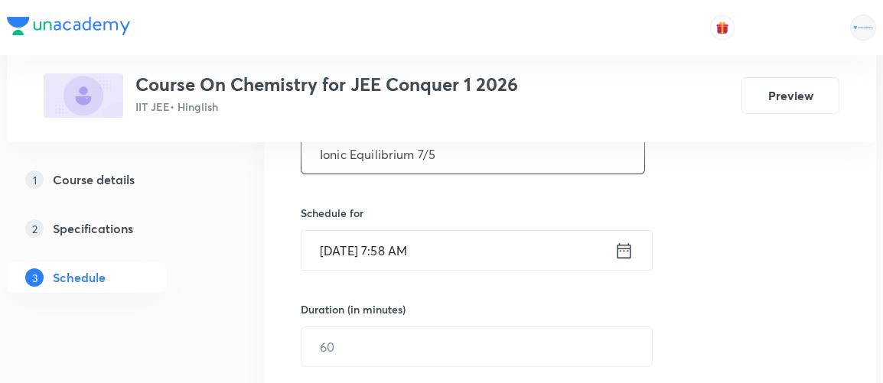
scroll to position [344, 0]
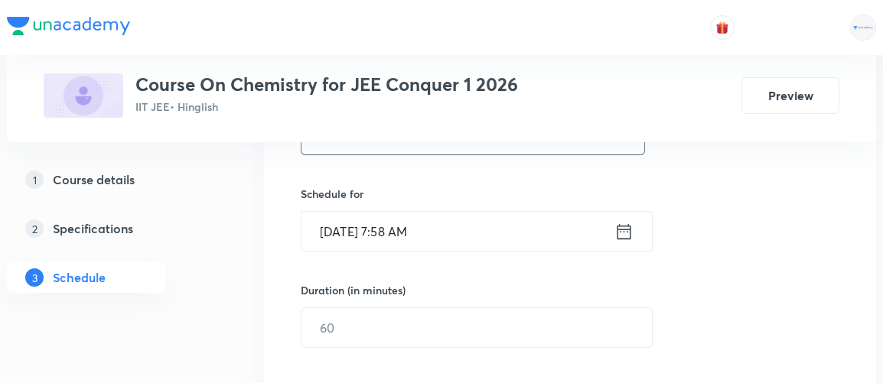
type input "Ionic Equilibrium 7/5"
click at [622, 234] on icon at bounding box center [623, 231] width 19 height 21
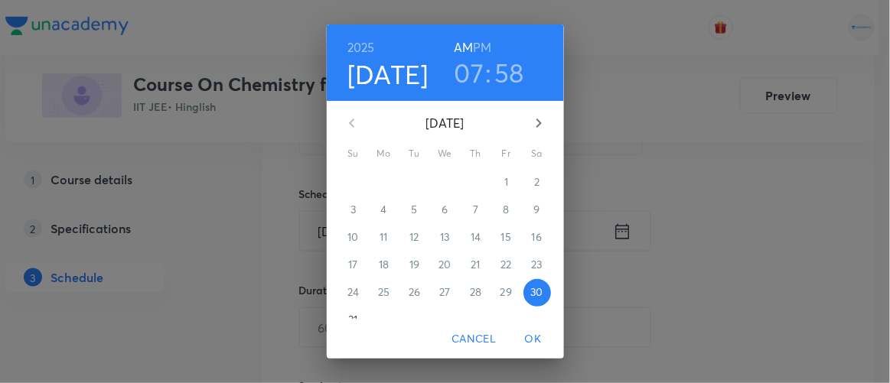
click at [466, 69] on h3 "07" at bounding box center [469, 73] width 30 height 32
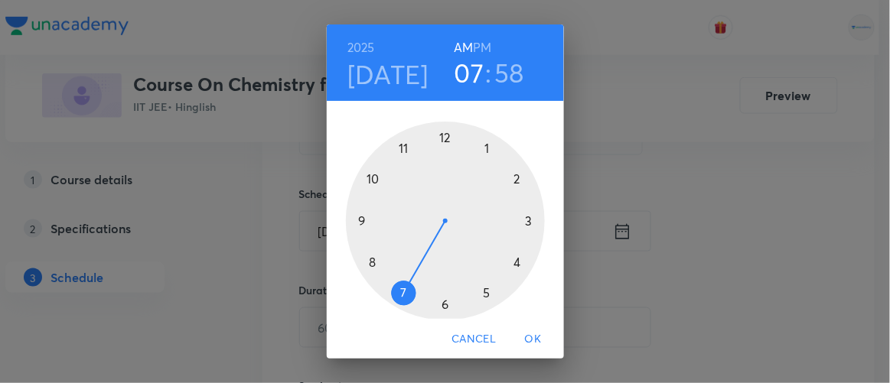
click at [399, 145] on div at bounding box center [445, 221] width 199 height 199
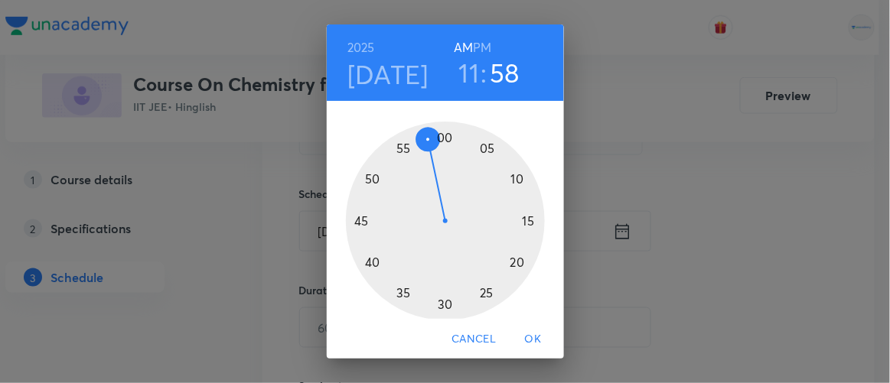
click at [441, 135] on div at bounding box center [445, 221] width 199 height 199
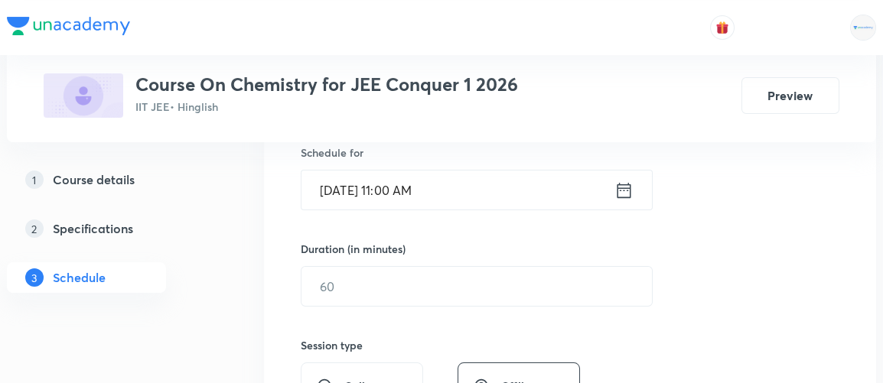
scroll to position [386, 0]
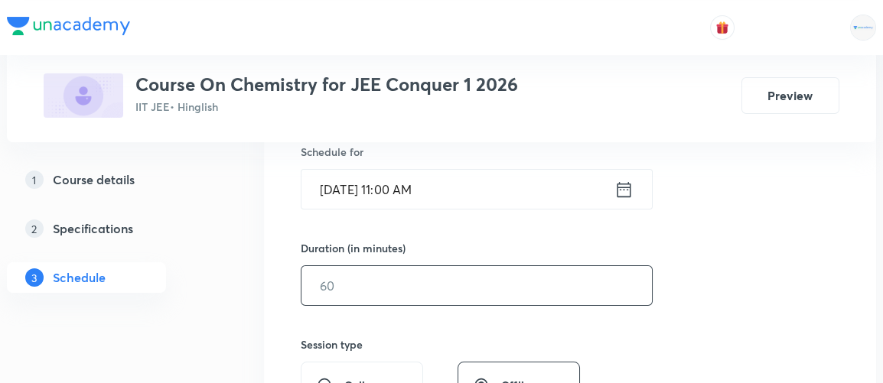
click at [371, 285] on input "text" at bounding box center [476, 285] width 350 height 39
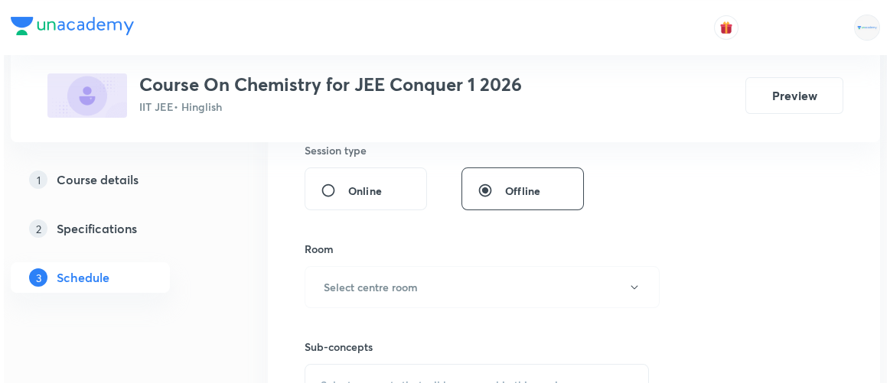
scroll to position [581, 0]
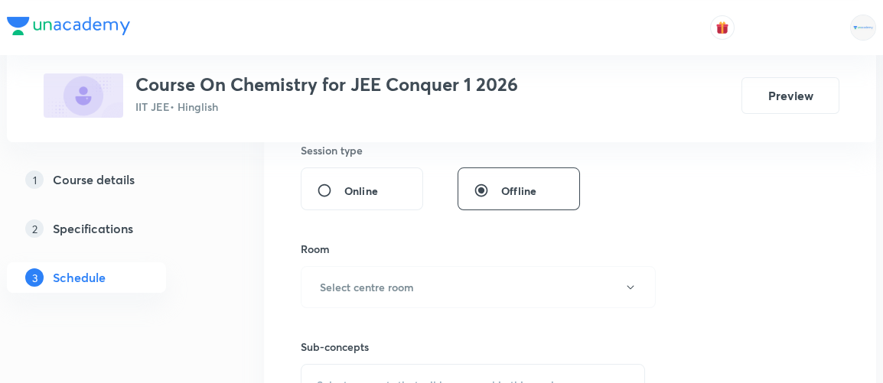
type input "90"
click at [371, 285] on h6 "Select centre room" at bounding box center [367, 287] width 94 height 16
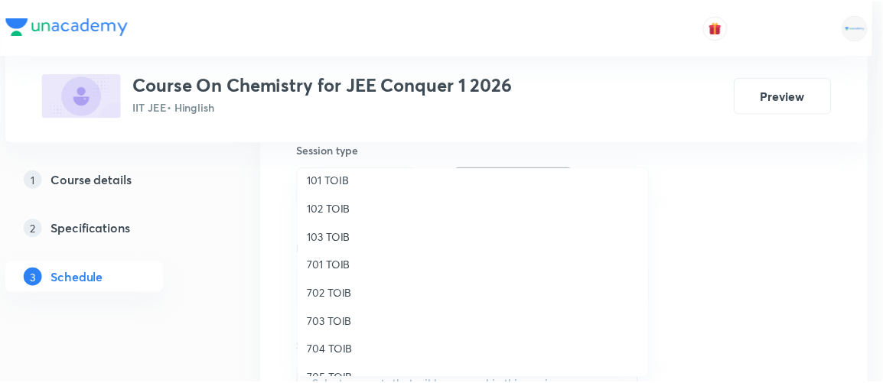
scroll to position [66, 0]
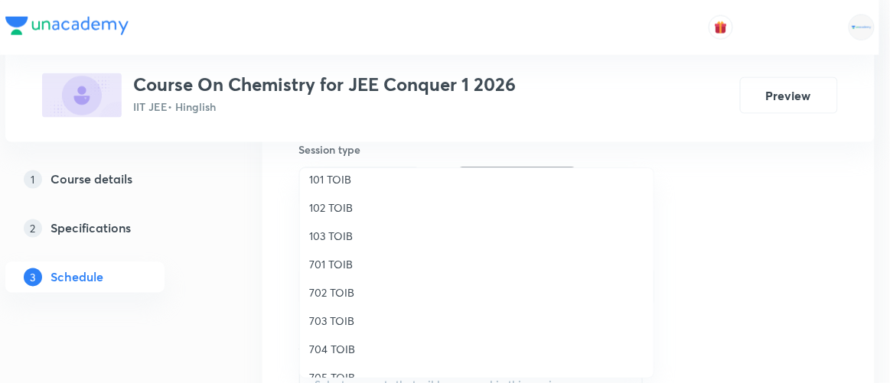
click at [334, 204] on span "102 TOIB" at bounding box center [476, 208] width 335 height 16
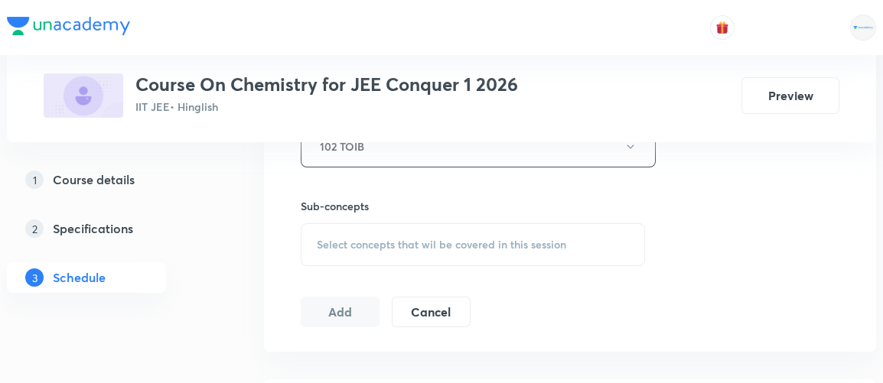
scroll to position [722, 0]
click at [379, 241] on span "Select concepts that wil be covered in this session" at bounding box center [441, 244] width 249 height 12
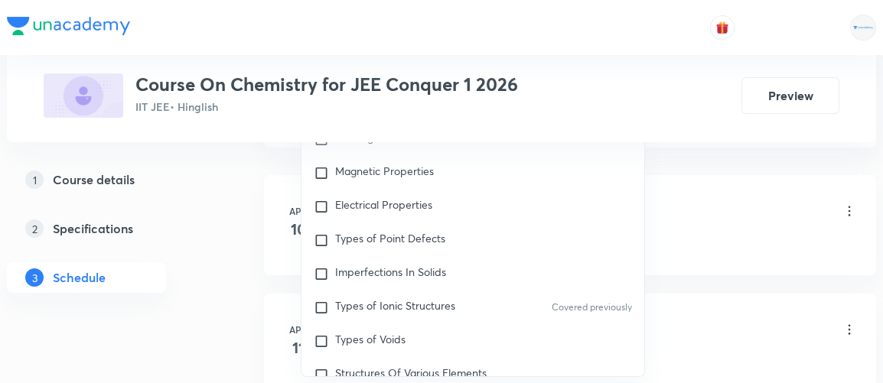
scroll to position [925, 0]
type input "ionic solution"
click at [322, 301] on input "checkbox" at bounding box center [324, 308] width 21 height 15
checkbox input "true"
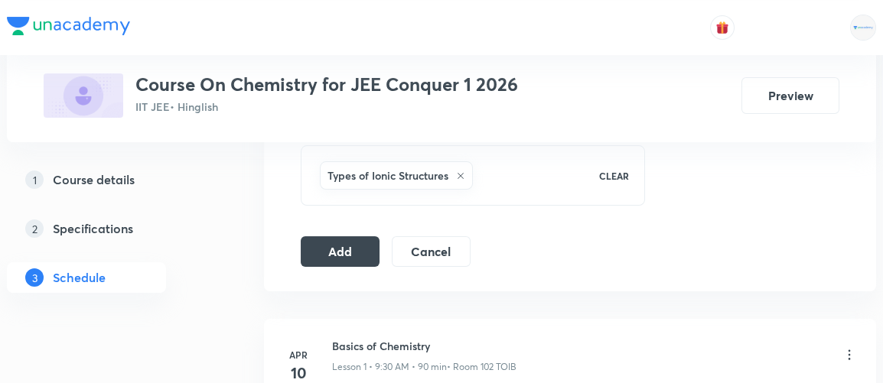
scroll to position [798, 0]
click at [354, 250] on button "Add" at bounding box center [340, 251] width 79 height 31
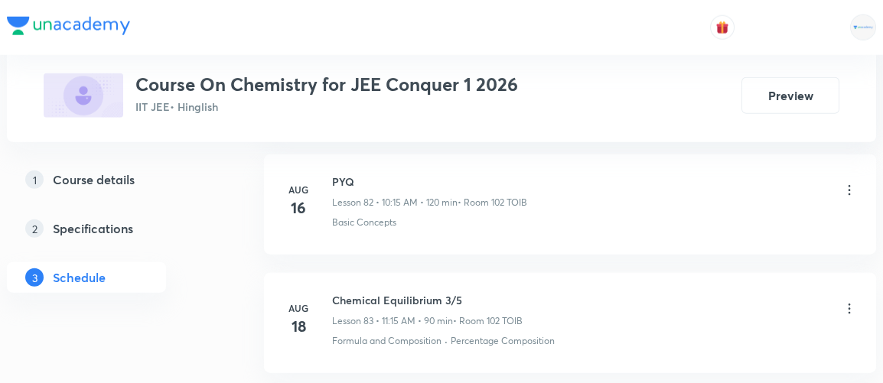
scroll to position [11016, 0]
